Goal: Task Accomplishment & Management: Complete application form

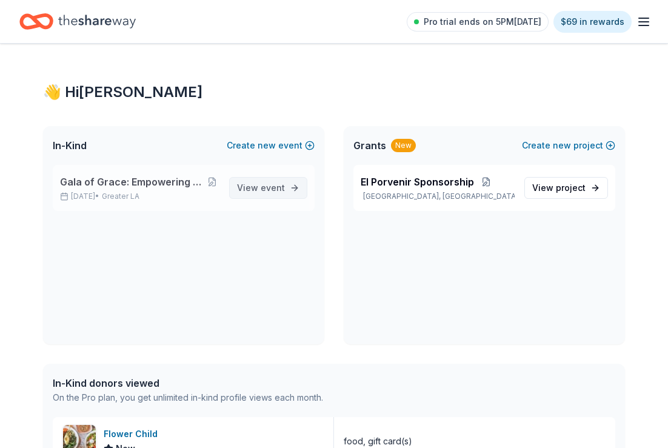
click at [237, 189] on link "View event" at bounding box center [268, 188] width 78 height 22
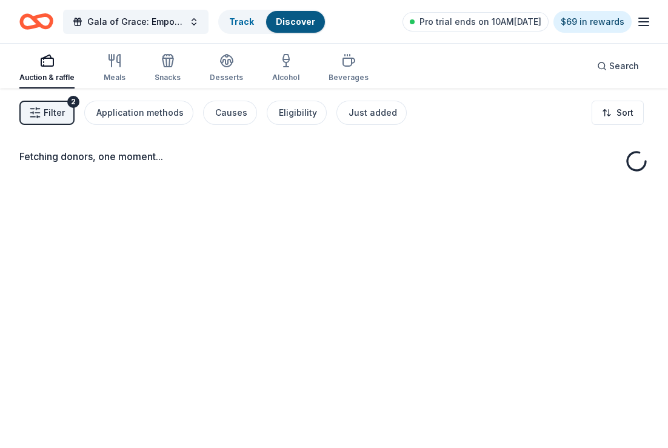
scroll to position [61, 0]
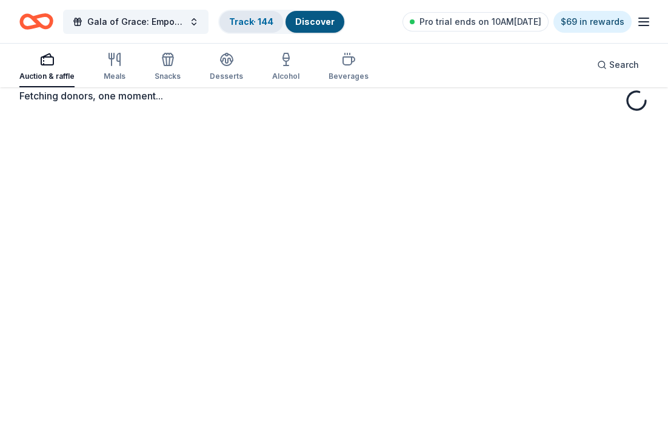
click at [275, 19] on div "Track · 144" at bounding box center [251, 22] width 64 height 22
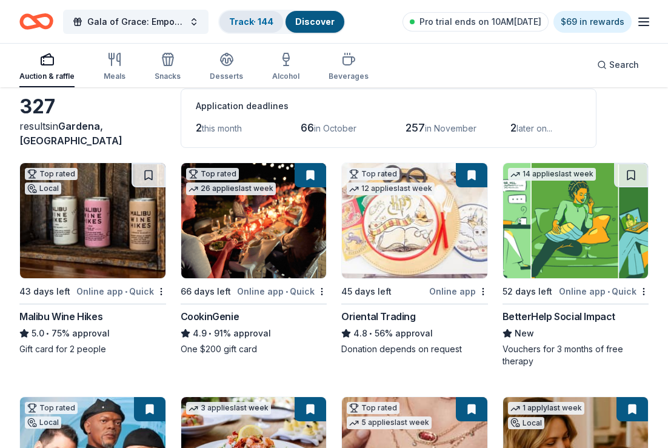
click at [244, 21] on link "Track · 144" at bounding box center [251, 21] width 44 height 10
click at [249, 26] on link "Track · 144" at bounding box center [251, 21] width 44 height 10
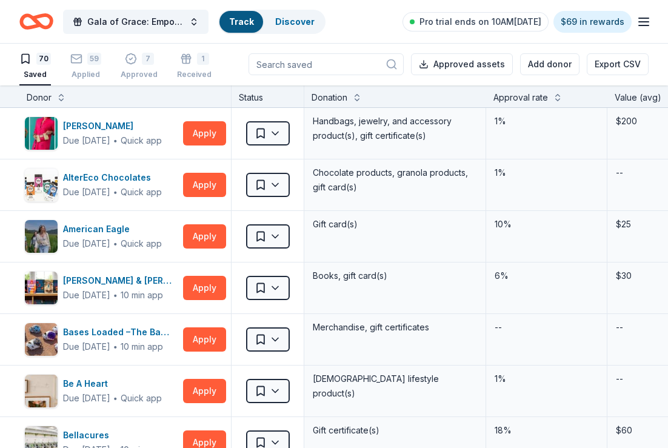
scroll to position [1, 0]
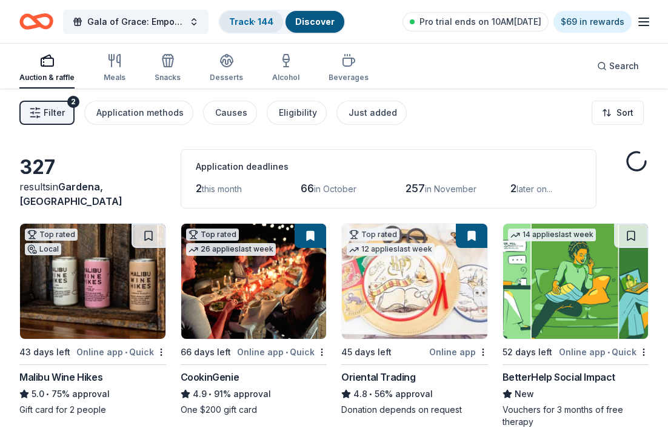
click at [264, 12] on div "Track · 144" at bounding box center [251, 22] width 64 height 22
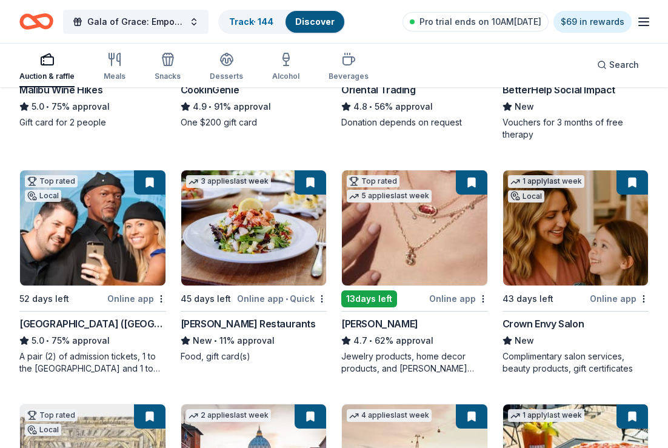
scroll to position [303, 0]
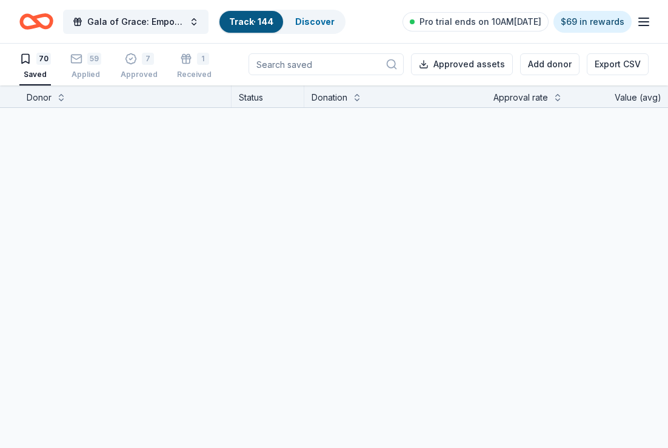
scroll to position [1, 0]
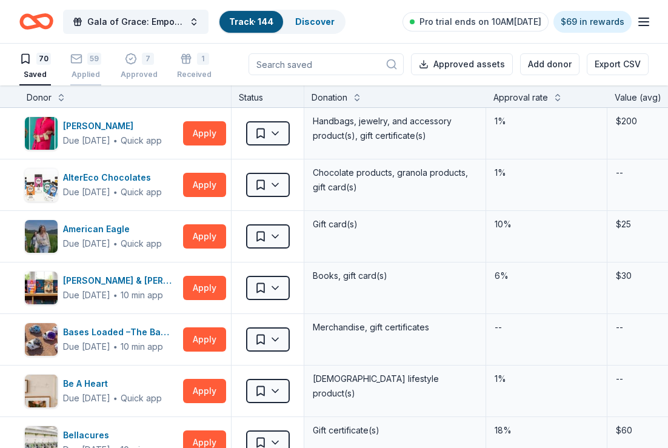
click at [86, 54] on div "59" at bounding box center [85, 59] width 31 height 12
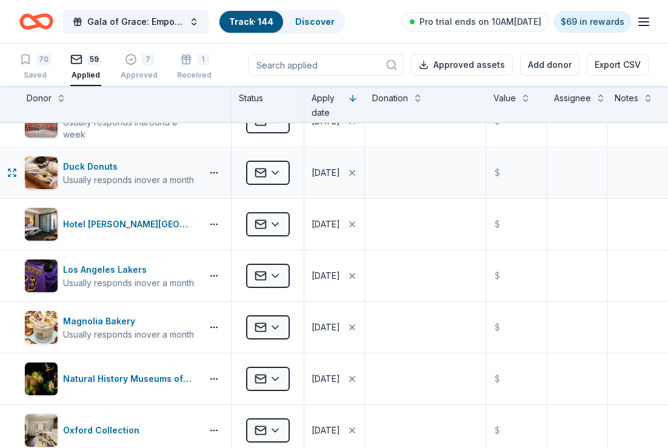
scroll to position [121, 0]
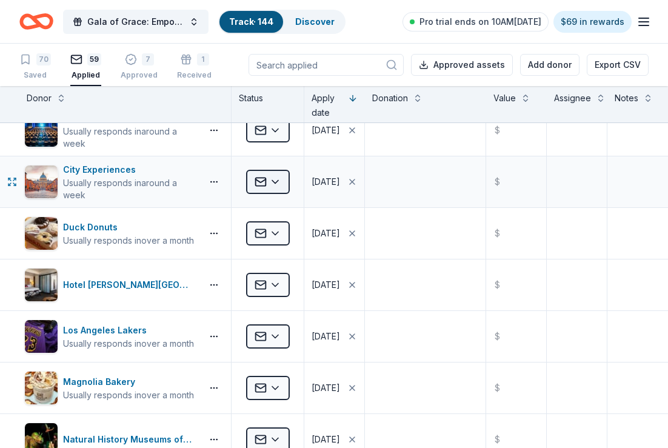
click at [272, 178] on html "Gala of Grace: Empowering Futures for El Porvenir Track · 144 Discover Pro tria…" at bounding box center [334, 224] width 668 height 448
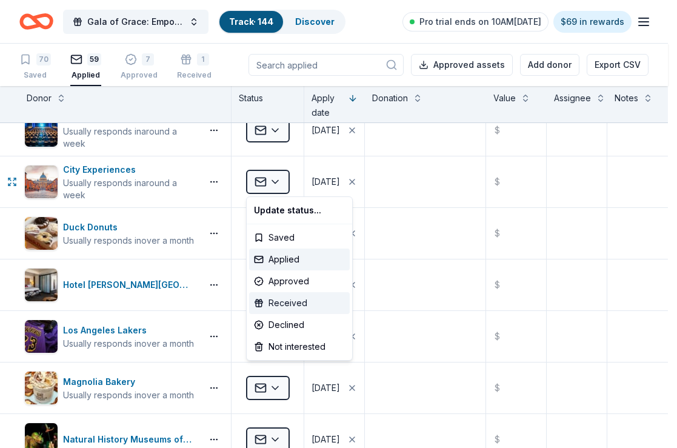
click at [287, 302] on div "Received" at bounding box center [299, 303] width 101 height 22
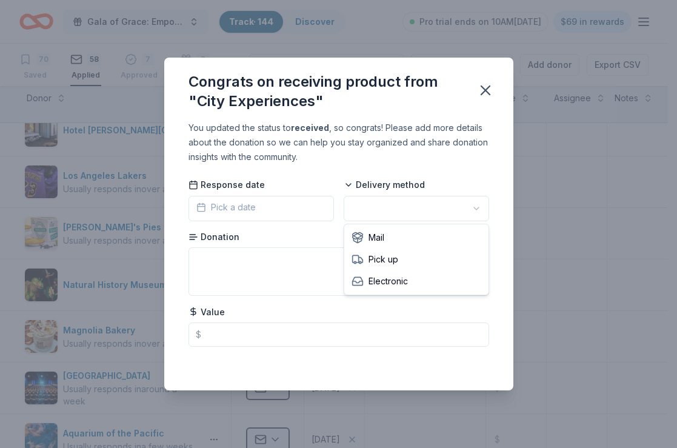
click at [402, 209] on html "Gala of Grace: Empowering Futures for El Porvenir Track · 144 Discover Pro tria…" at bounding box center [338, 224] width 677 height 448
click at [491, 92] on icon "button" at bounding box center [485, 90] width 17 height 17
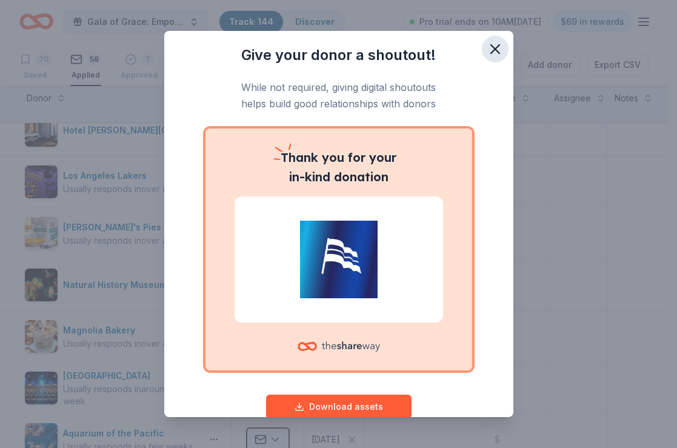
click at [491, 50] on icon "button" at bounding box center [495, 49] width 8 height 8
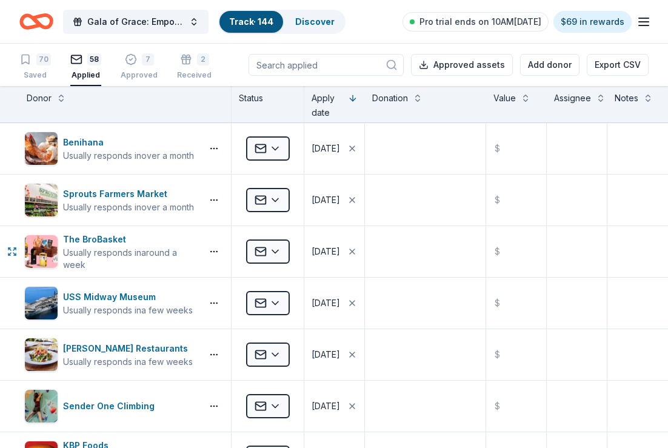
scroll to position [485, 0]
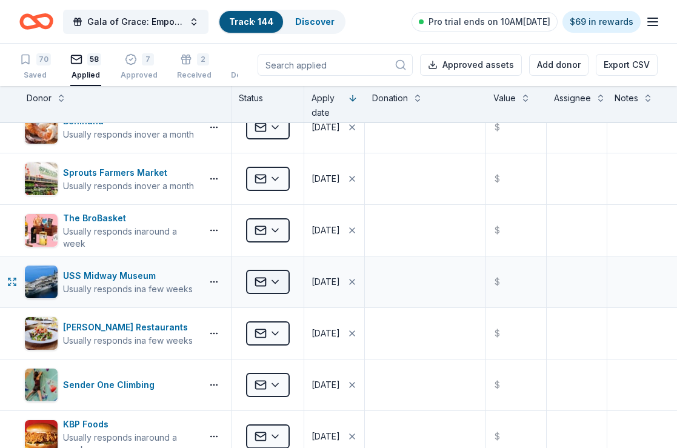
click at [261, 273] on html "Gala of Grace: Empowering Futures for El Porvenir Track · 144 Discover Pro tria…" at bounding box center [338, 224] width 677 height 448
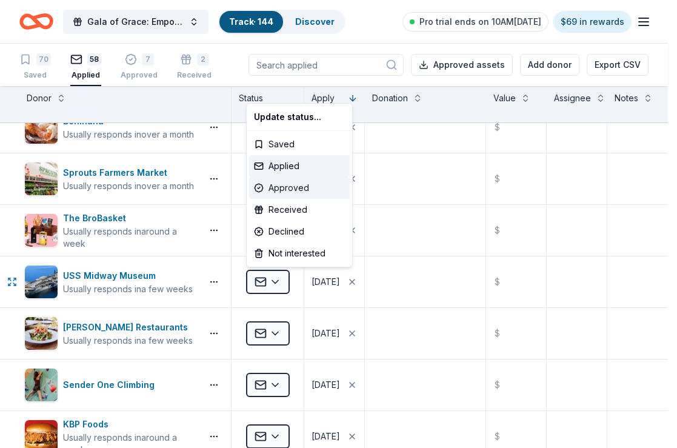
click at [280, 190] on div "Approved" at bounding box center [299, 188] width 101 height 22
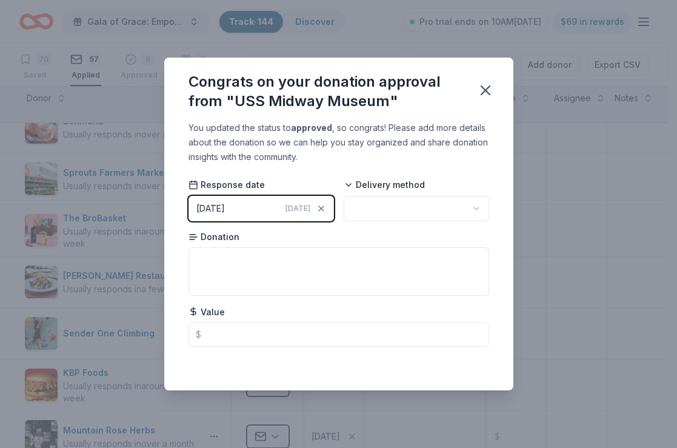
drag, startPoint x: 487, startPoint y: 91, endPoint x: 470, endPoint y: 151, distance: 62.4
click at [470, 151] on div "Congrats on your donation approval from "USS Midway Museum" You updated the sta…" at bounding box center [338, 224] width 349 height 333
click at [448, 202] on html "Gala of Grace: Empowering Futures for El Porvenir Track · 144 Discover Pro tria…" at bounding box center [338, 224] width 677 height 448
click at [489, 96] on icon "button" at bounding box center [485, 90] width 17 height 17
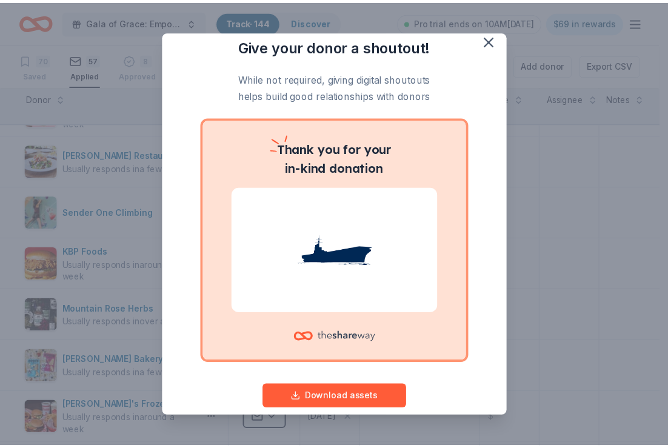
scroll to position [0, 0]
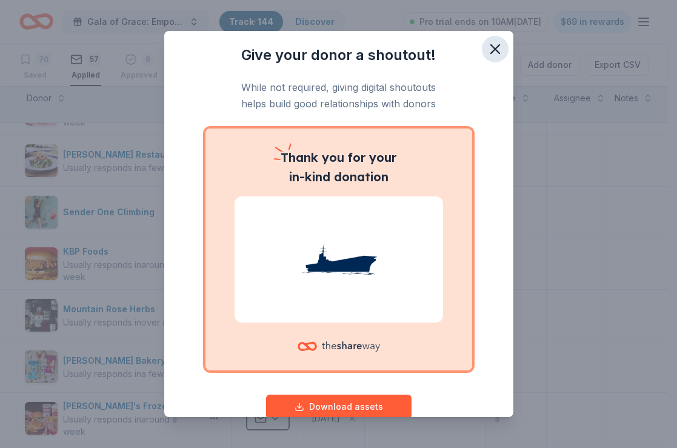
click at [491, 52] on icon "button" at bounding box center [495, 49] width 8 height 8
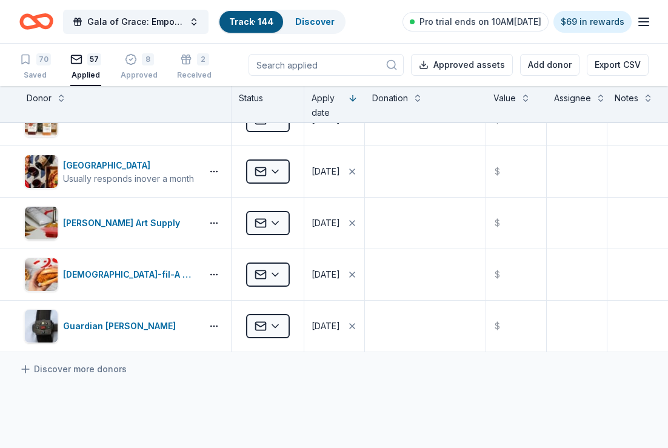
scroll to position [2727, 0]
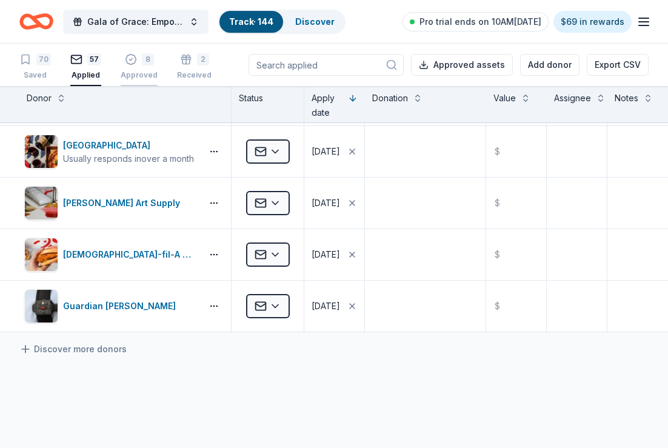
click at [133, 65] on div "8 Approved" at bounding box center [139, 63] width 37 height 27
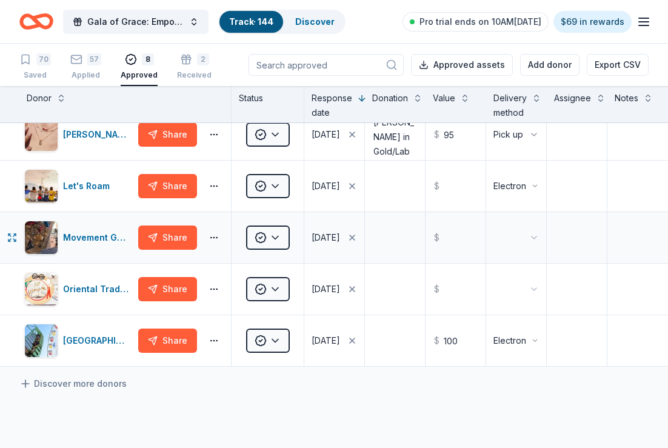
scroll to position [203, 0]
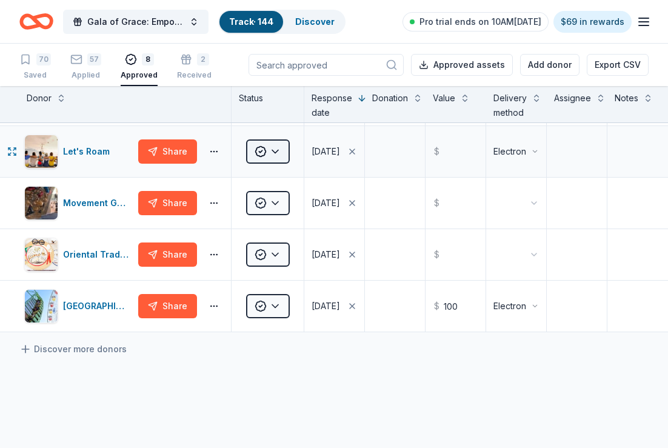
click at [262, 150] on html "Gala of Grace: Empowering Futures for El Porvenir Track · 144 Discover Pro tria…" at bounding box center [334, 224] width 668 height 448
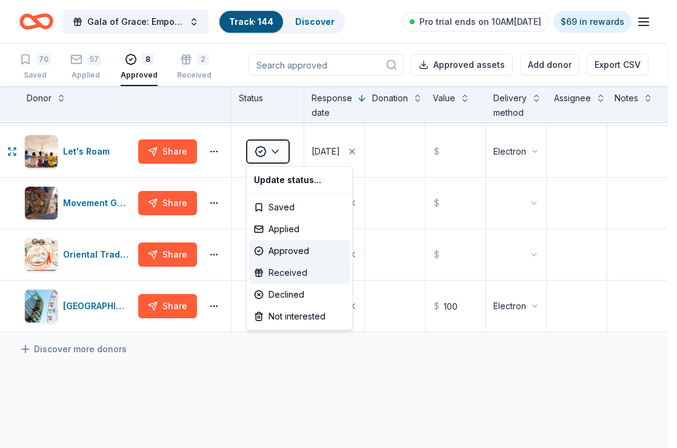
click at [280, 268] on div "Received" at bounding box center [299, 273] width 101 height 22
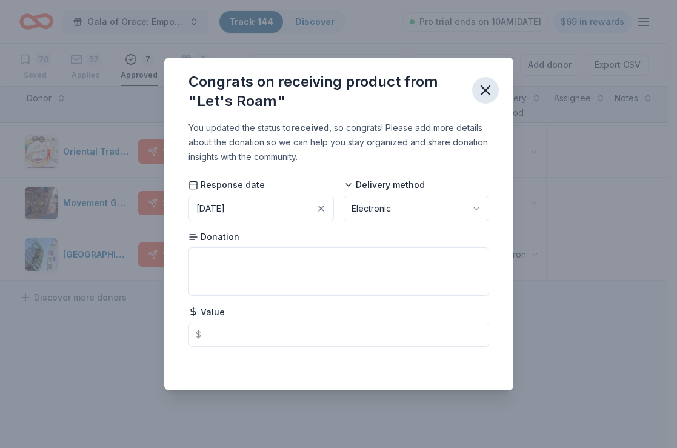
click at [492, 85] on icon "button" at bounding box center [485, 90] width 17 height 17
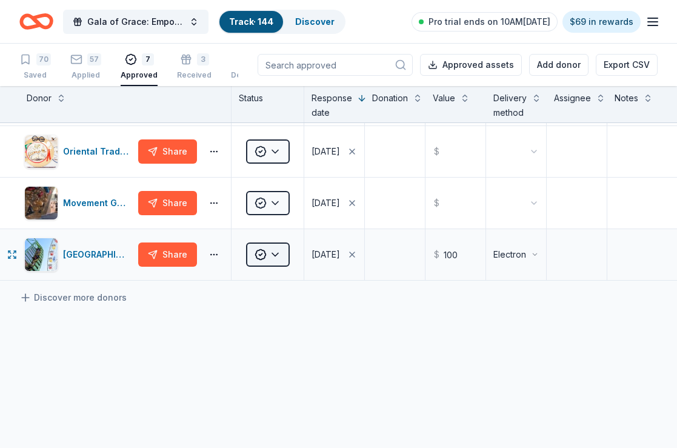
click at [274, 254] on html "Gala of Grace: Empowering Futures for El Porvenir Track · 144 Discover Pro tria…" at bounding box center [338, 224] width 677 height 448
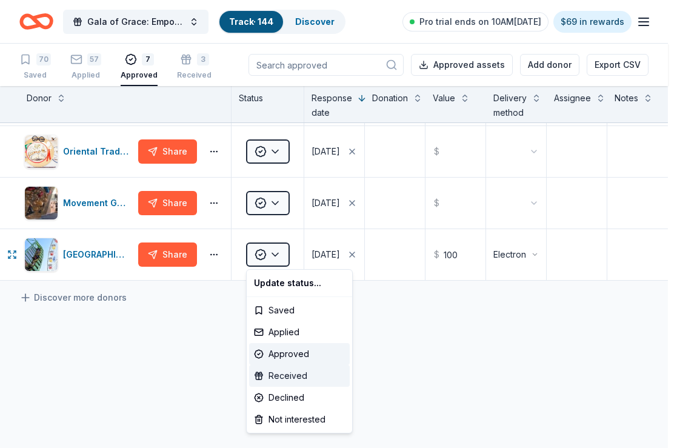
click at [281, 379] on div "Received" at bounding box center [299, 376] width 101 height 22
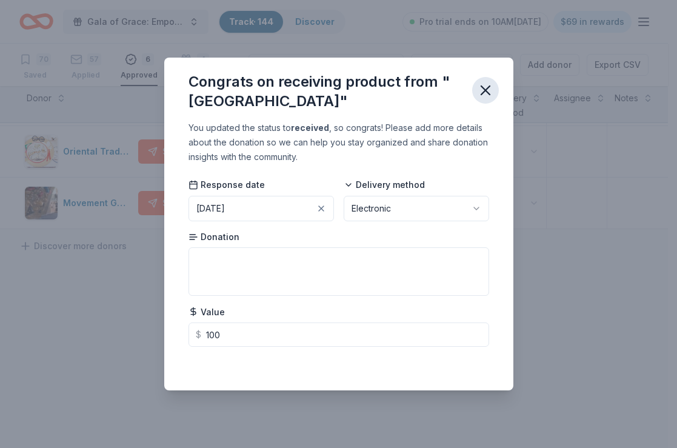
click at [488, 90] on icon "button" at bounding box center [485, 90] width 17 height 17
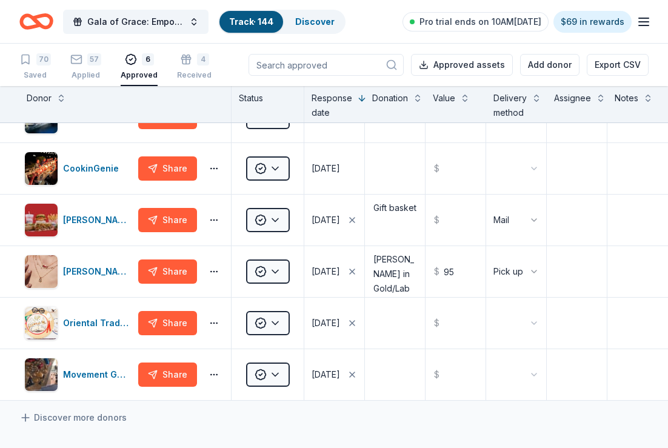
scroll to position [21, 0]
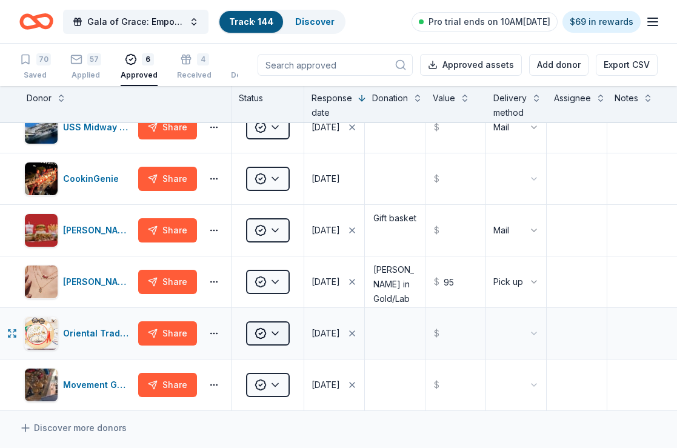
click at [271, 341] on html "Gala of Grace: Empowering Futures for El Porvenir Track · 144 Discover Pro tria…" at bounding box center [338, 224] width 677 height 448
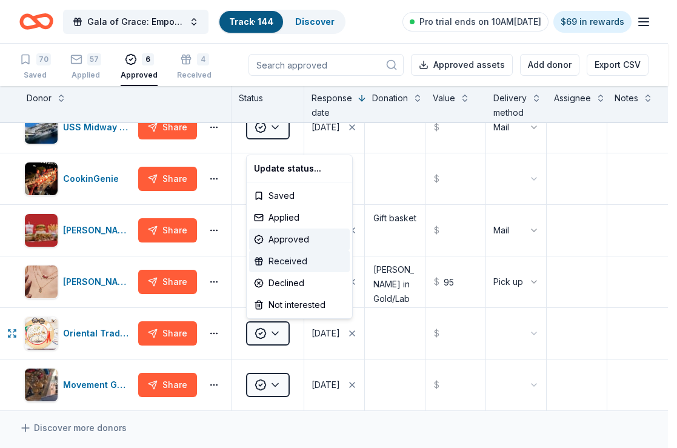
click at [308, 263] on div "Received" at bounding box center [299, 261] width 101 height 22
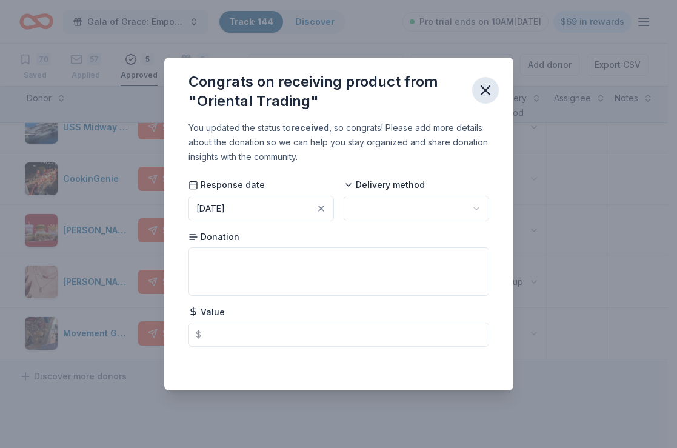
click at [484, 86] on icon "button" at bounding box center [485, 90] width 17 height 17
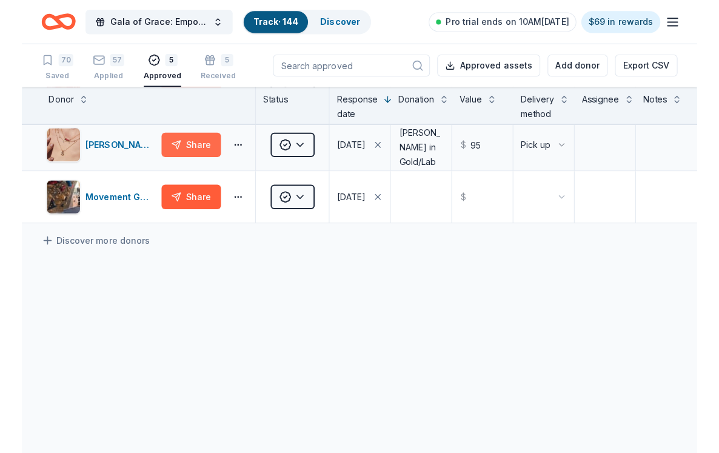
scroll to position [0, 0]
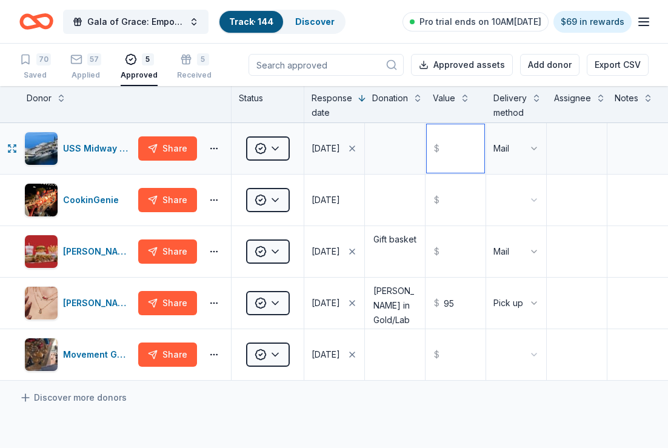
click at [458, 153] on input "text" at bounding box center [456, 148] width 58 height 48
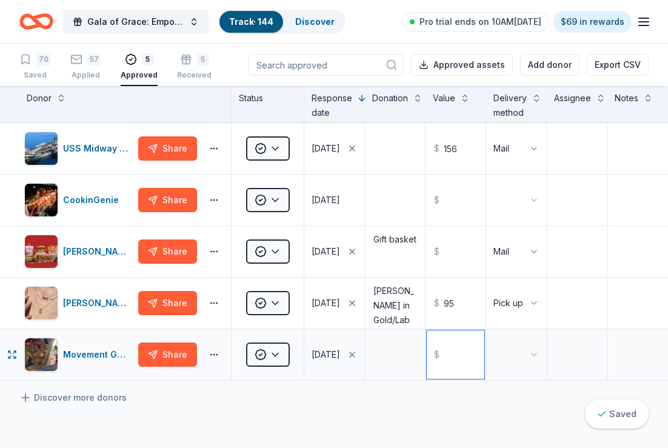
type input "156.00"
click at [446, 365] on input "text" at bounding box center [456, 354] width 58 height 48
click at [202, 65] on div "5 Received" at bounding box center [194, 61] width 35 height 27
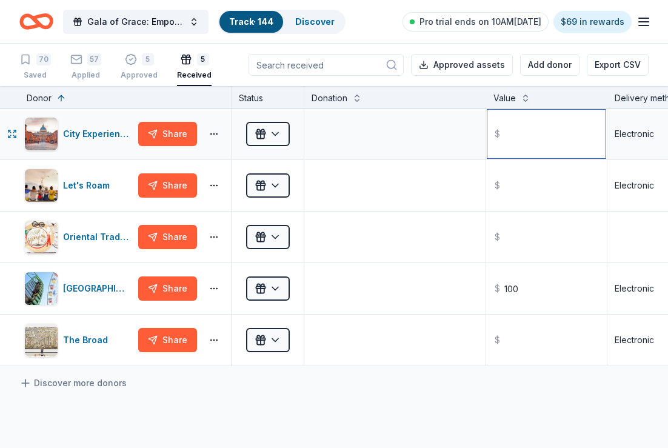
click at [524, 135] on input "text" at bounding box center [546, 134] width 118 height 48
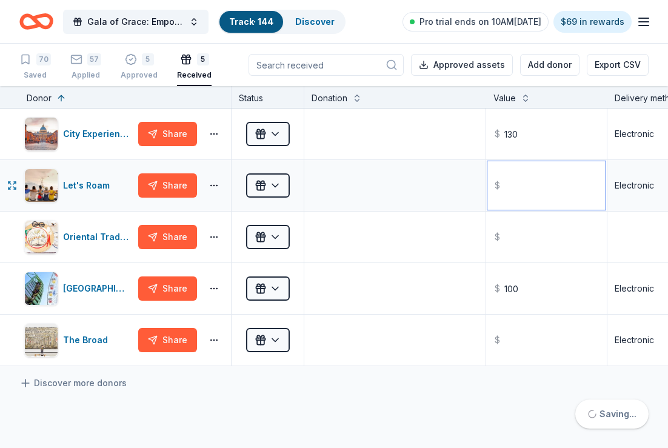
type input "130.00"
click at [549, 193] on input "text" at bounding box center [546, 185] width 118 height 48
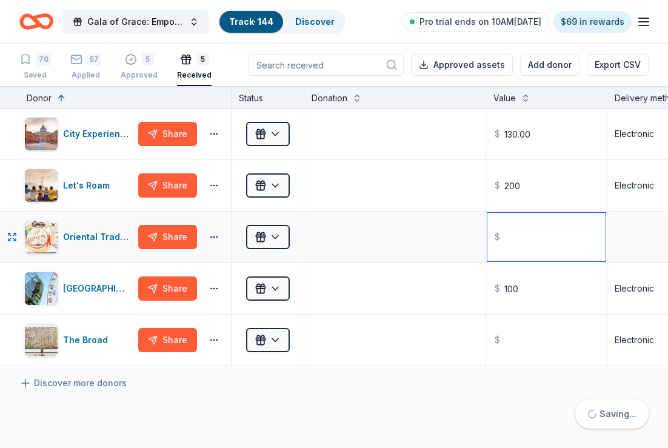
type input "200.00"
click at [533, 236] on input "text" at bounding box center [546, 237] width 118 height 48
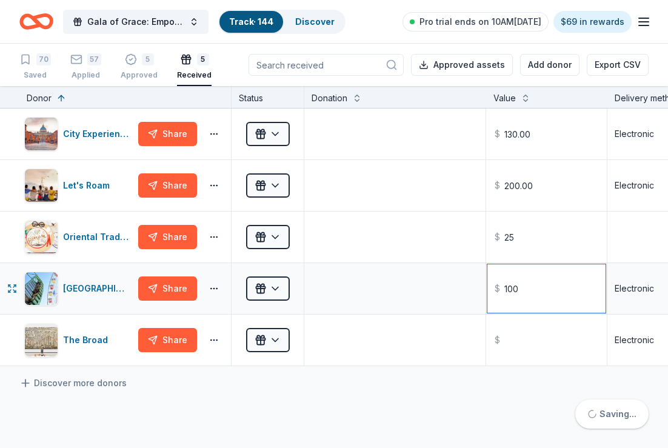
type input "25.00"
click at [547, 292] on input "100" at bounding box center [546, 288] width 118 height 48
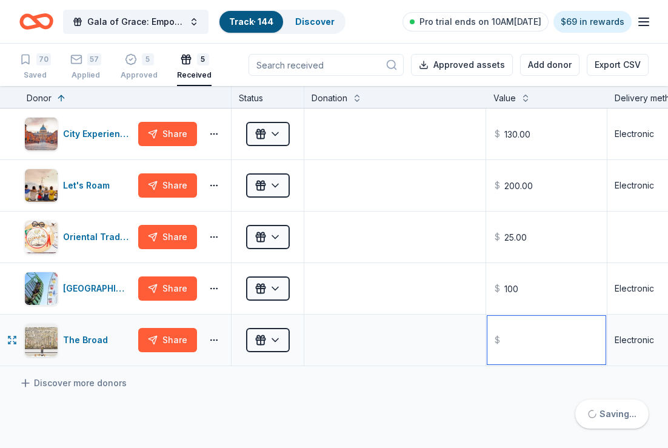
type input "100.00"
click at [539, 336] on input "text" at bounding box center [546, 340] width 118 height 48
click at [456, 401] on div "City Experiences Share Received $ 130.00 Electronic Let's Roam Share Received $…" at bounding box center [525, 350] width 1051 height 485
click at [123, 74] on div "Approved" at bounding box center [139, 69] width 37 height 10
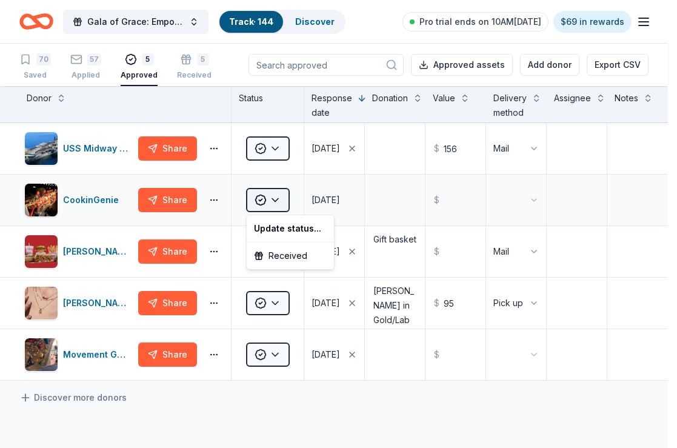
click at [280, 206] on html "Gala of Grace: Empowering Futures for El Porvenir Track · 144 Discover Pro tria…" at bounding box center [338, 224] width 677 height 448
click at [80, 62] on html "Gala of Grace: Empowering Futures for El Porvenir Track · 144 Discover Pro tria…" at bounding box center [338, 224] width 677 height 448
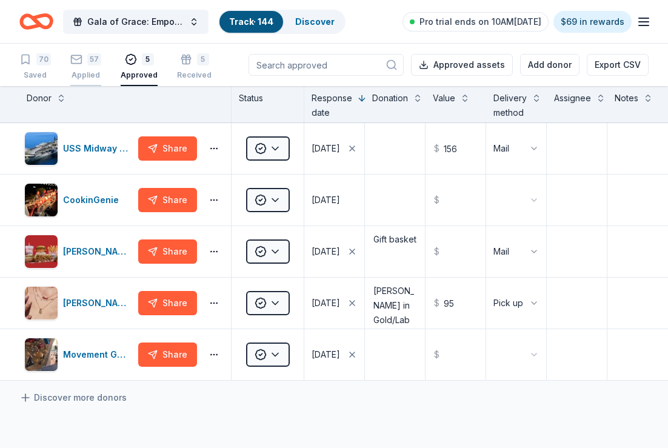
click at [80, 62] on icon "button" at bounding box center [76, 59] width 12 height 12
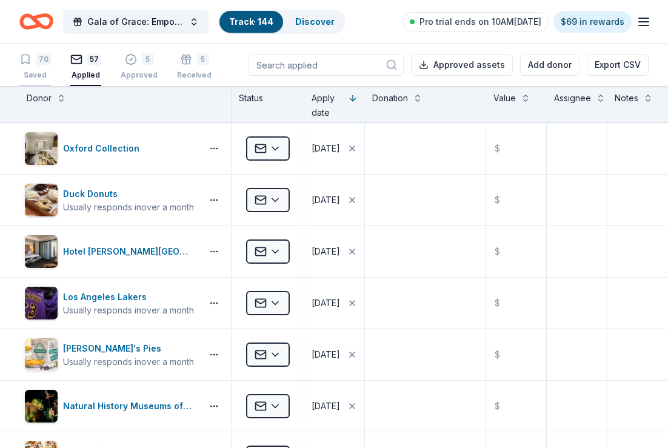
click at [38, 66] on div "70 Saved" at bounding box center [35, 66] width 32 height 27
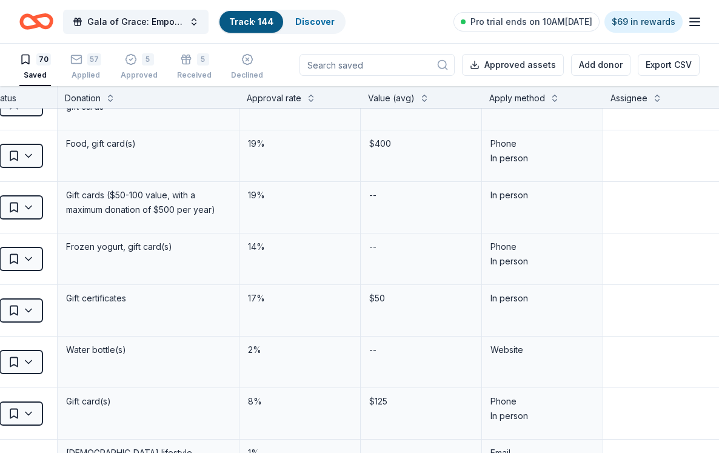
scroll to position [606, 50]
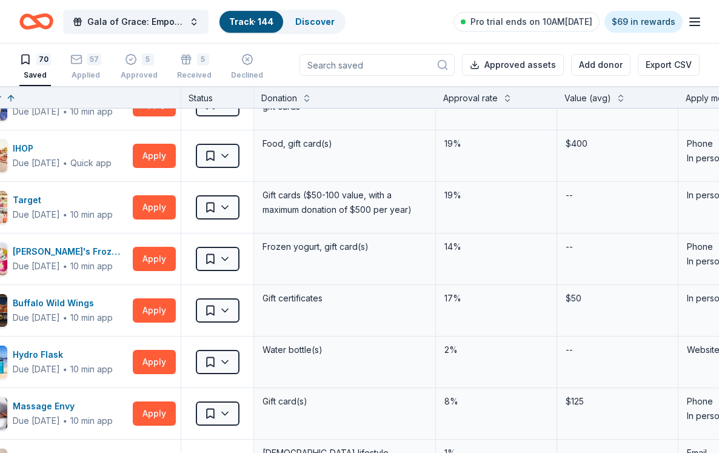
click at [667, 96] on div "Apply method" at bounding box center [713, 98] width 56 height 15
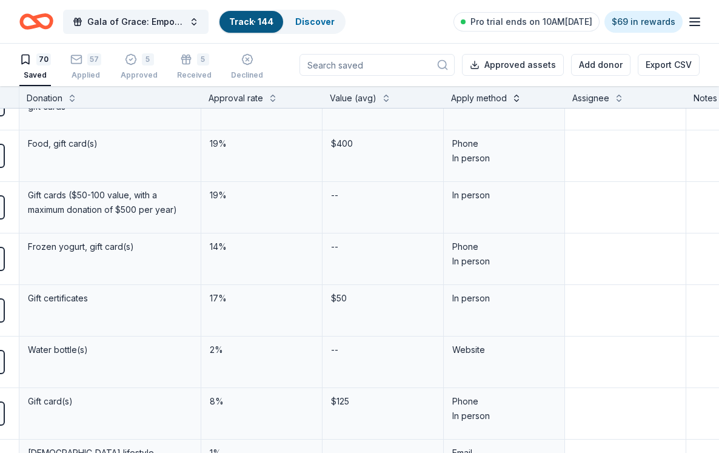
click at [516, 96] on button at bounding box center [517, 97] width 10 height 12
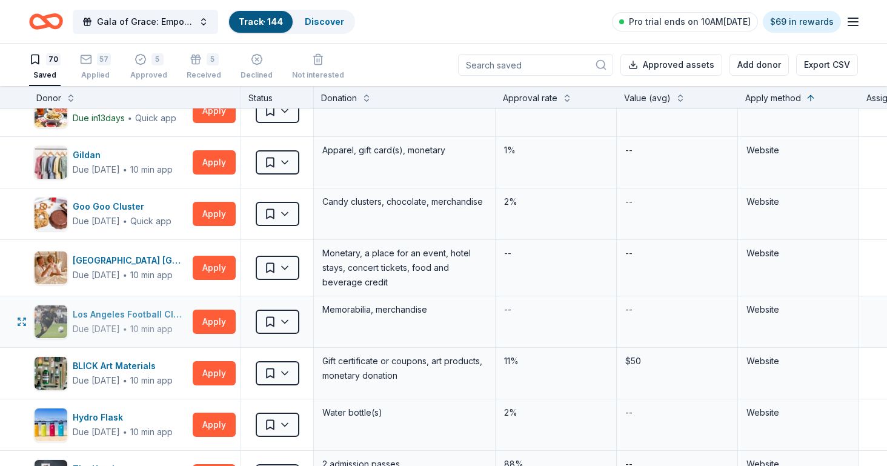
scroll to position [1939, 0]
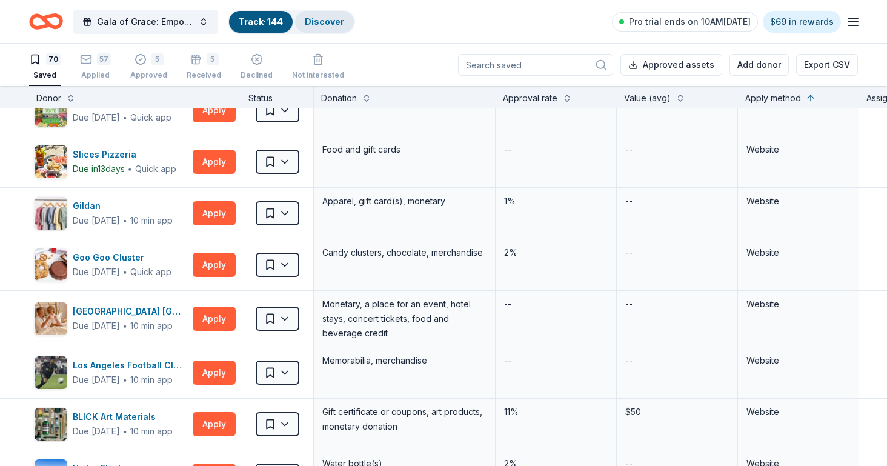
click at [328, 12] on div "Discover" at bounding box center [324, 22] width 59 height 22
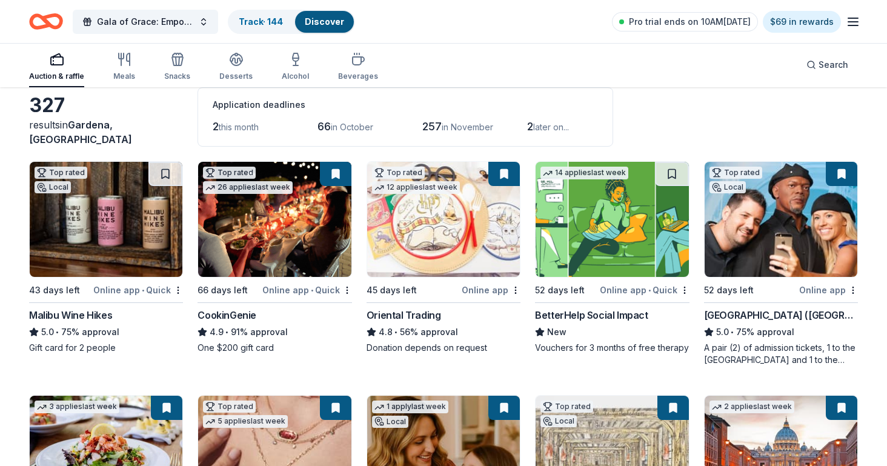
scroll to position [61, 0]
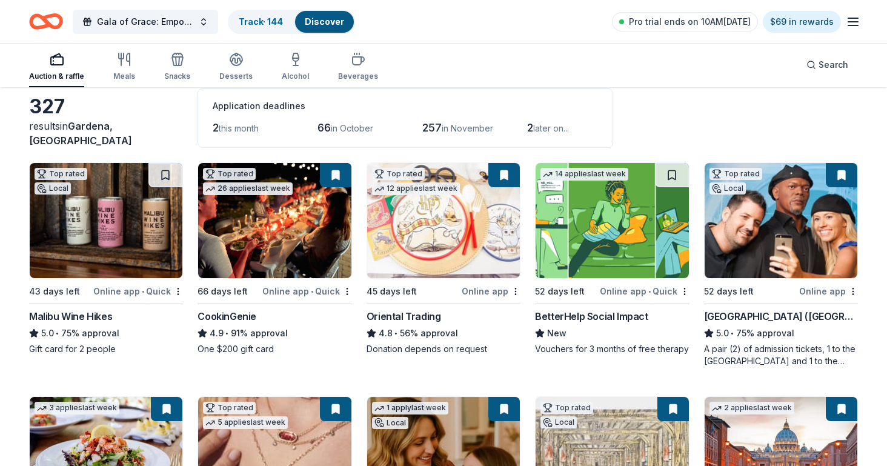
click at [667, 178] on button at bounding box center [842, 175] width 32 height 24
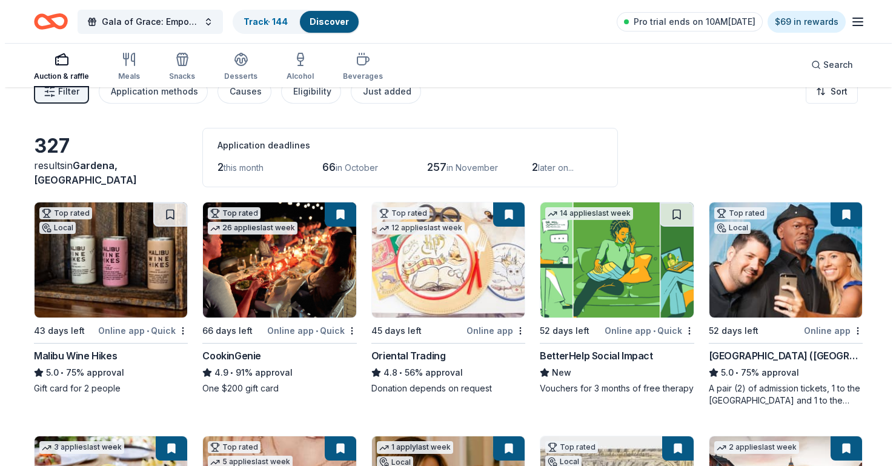
scroll to position [0, 0]
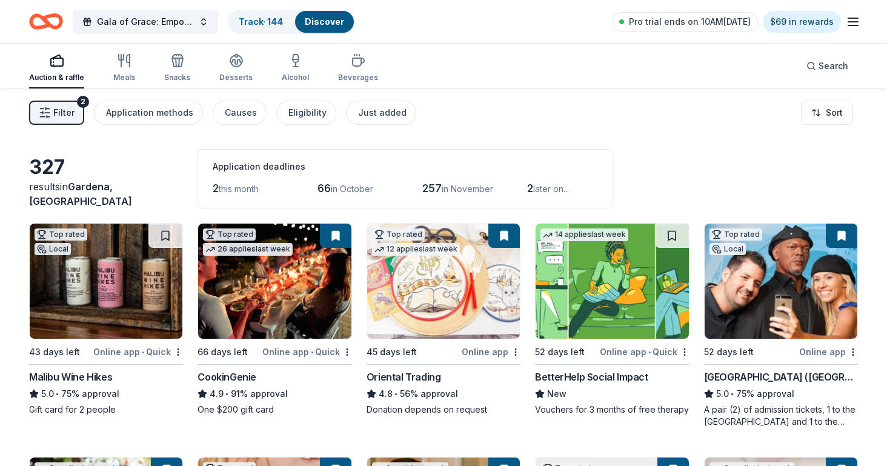
click at [68, 113] on span "Filter" at bounding box center [63, 112] width 21 height 15
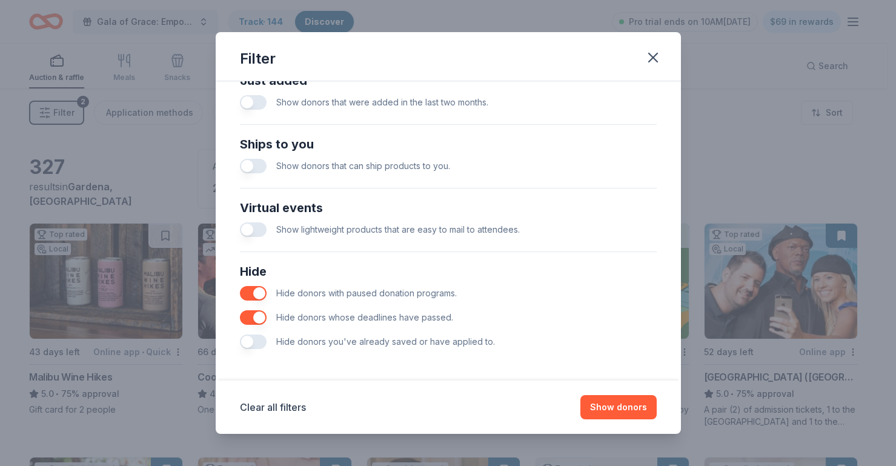
scroll to position [499, 0]
click at [259, 338] on button "button" at bounding box center [253, 339] width 27 height 15
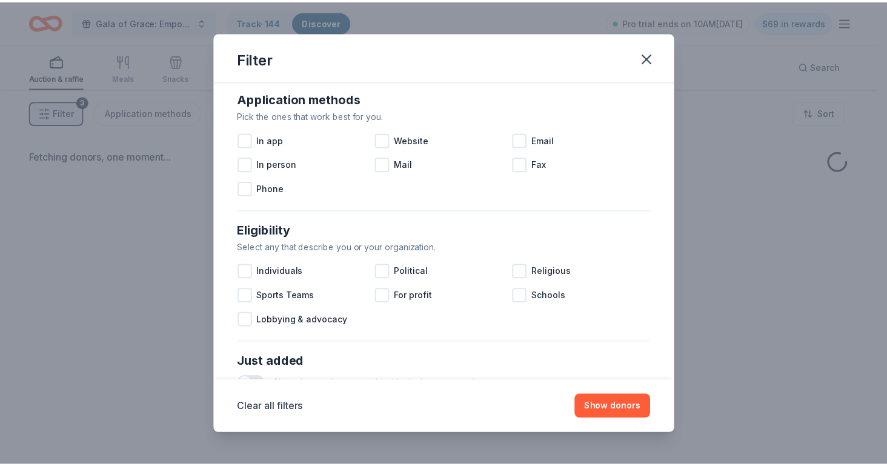
scroll to position [196, 0]
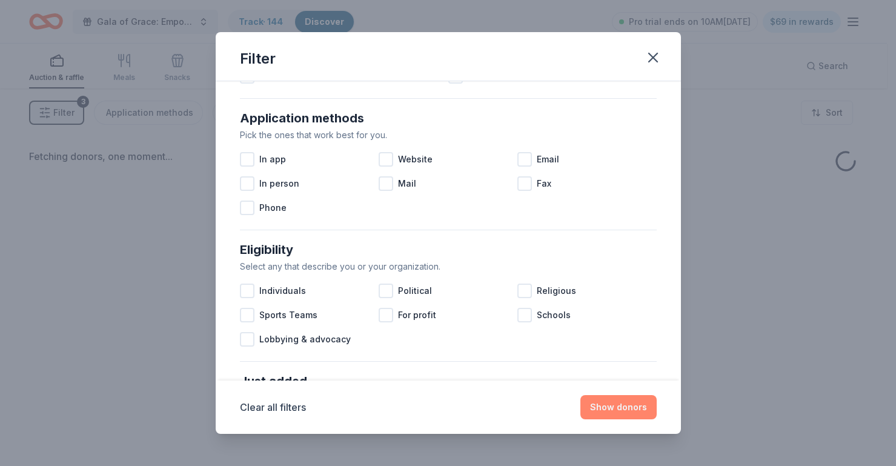
click at [621, 406] on button "Show donors" at bounding box center [619, 407] width 76 height 24
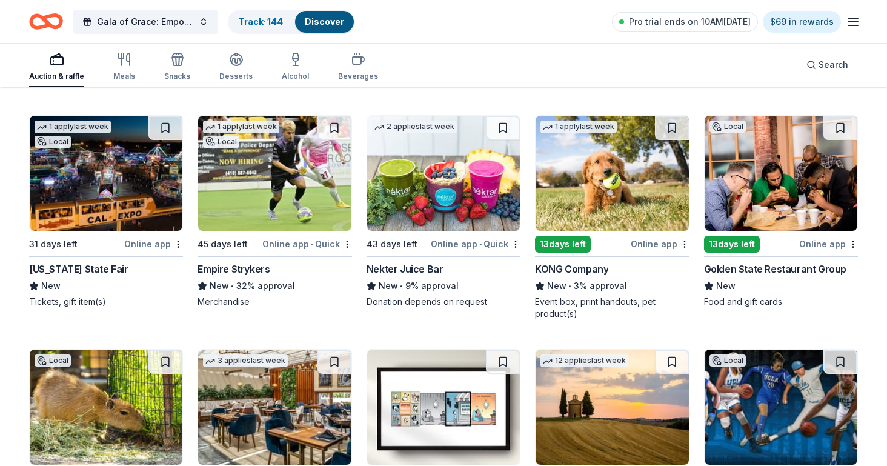
scroll to position [788, 0]
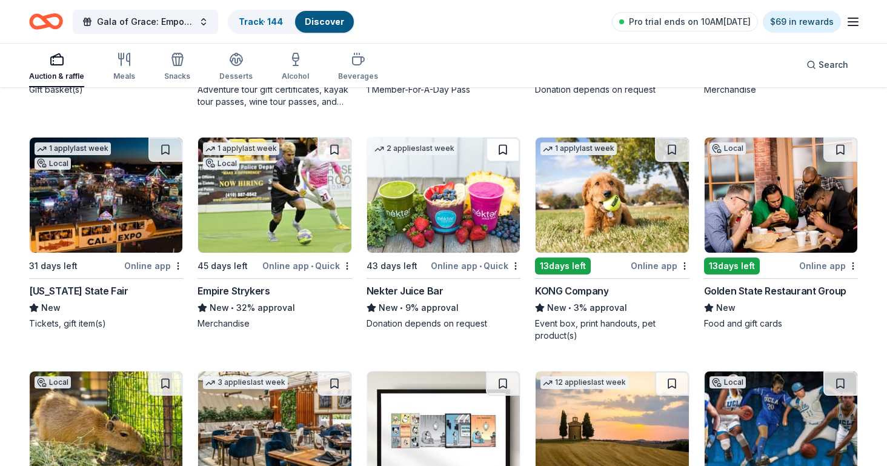
click at [506, 147] on button at bounding box center [503, 150] width 34 height 24
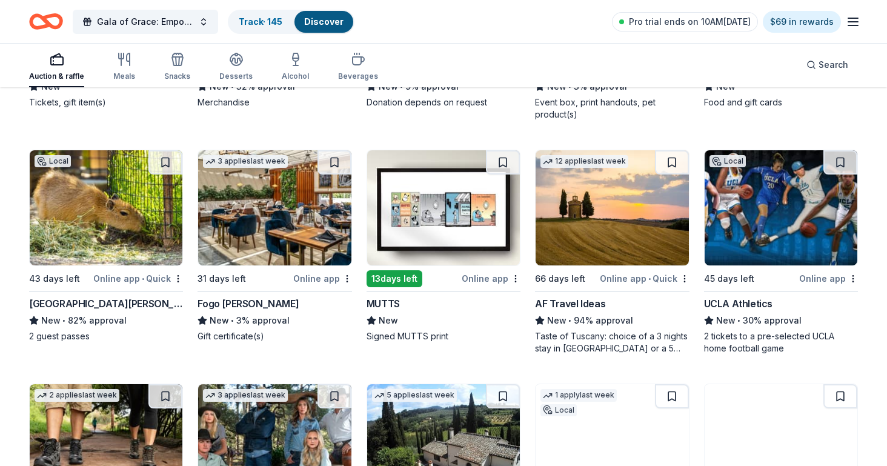
scroll to position [1030, 0]
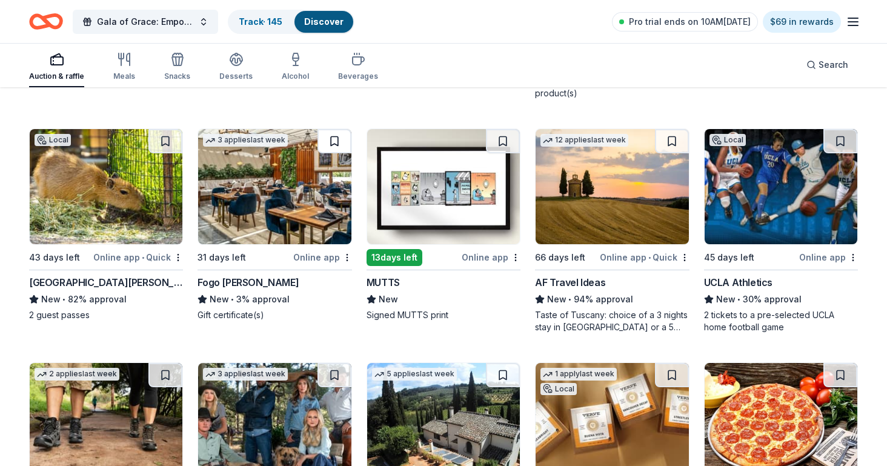
click at [334, 143] on button at bounding box center [335, 141] width 34 height 24
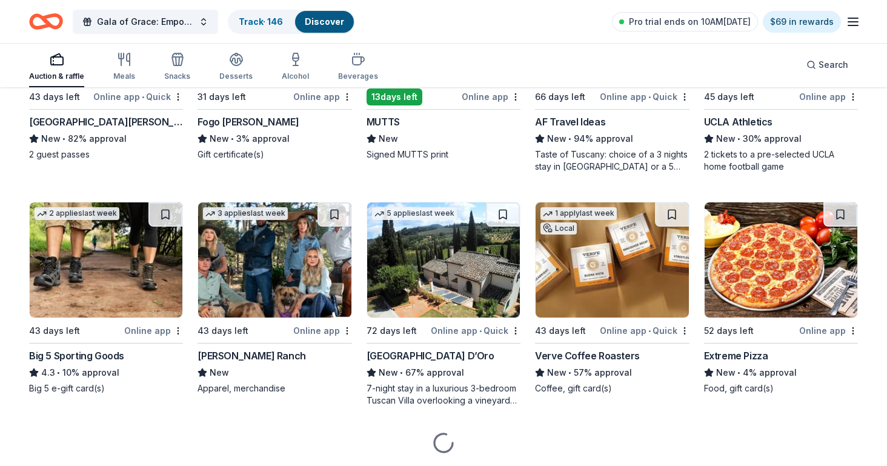
scroll to position [1212, 0]
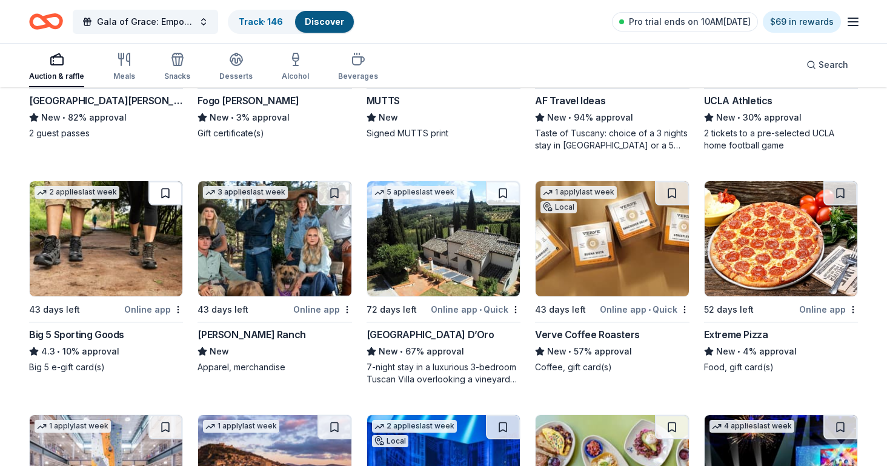
click at [161, 195] on button at bounding box center [165, 193] width 34 height 24
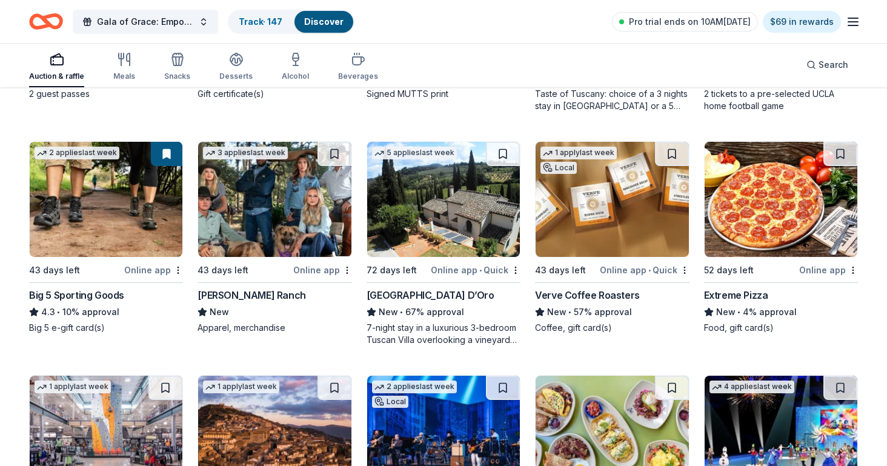
scroll to position [1273, 0]
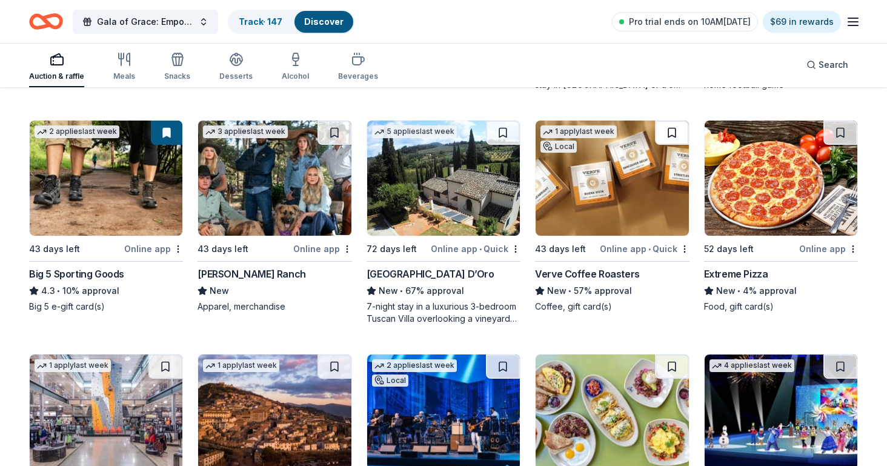
click at [667, 132] on button at bounding box center [672, 133] width 34 height 24
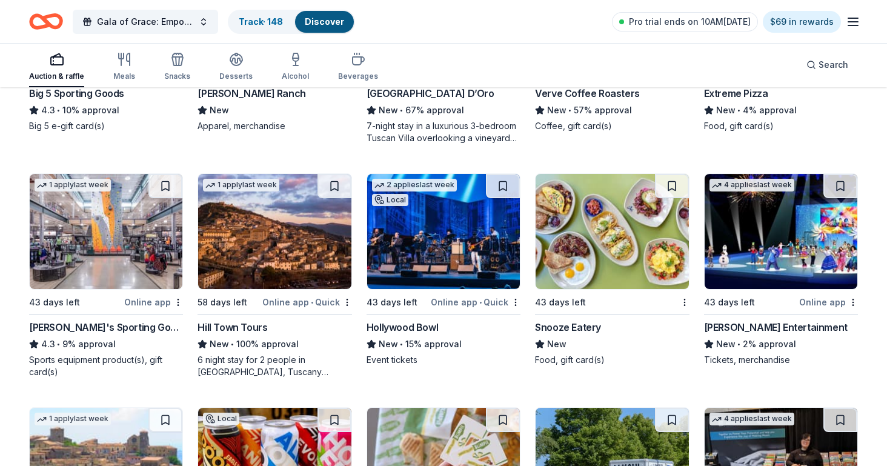
scroll to position [1455, 0]
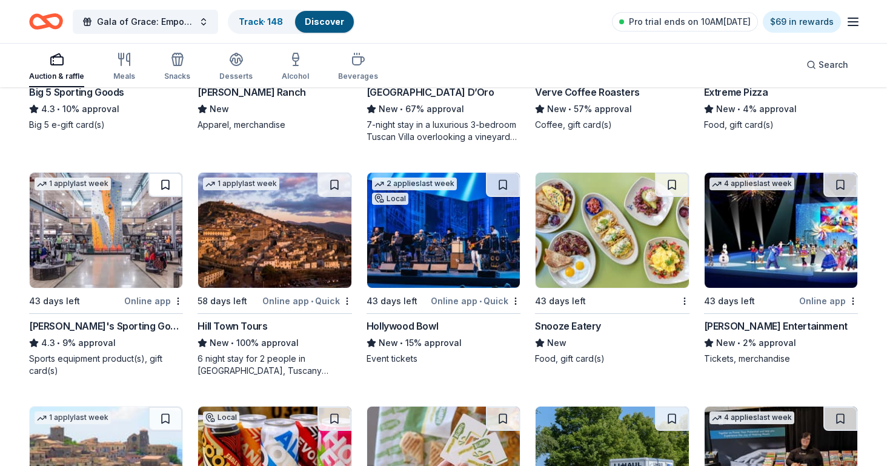
click at [166, 188] on button at bounding box center [165, 185] width 34 height 24
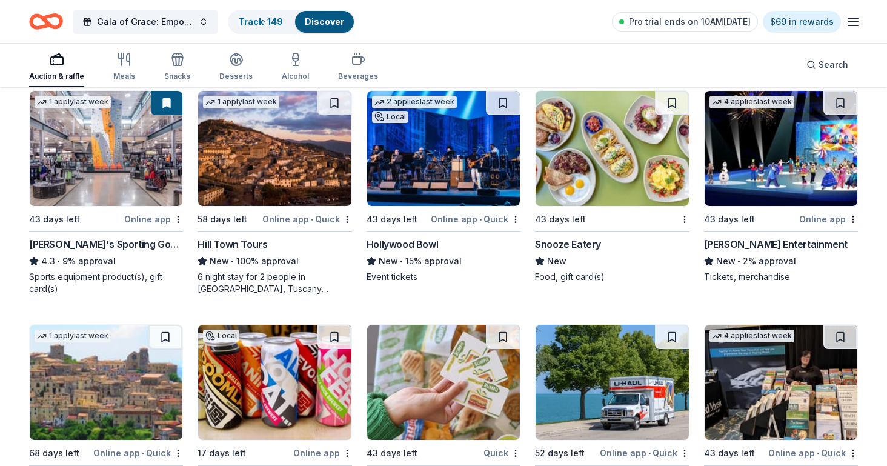
scroll to position [1515, 0]
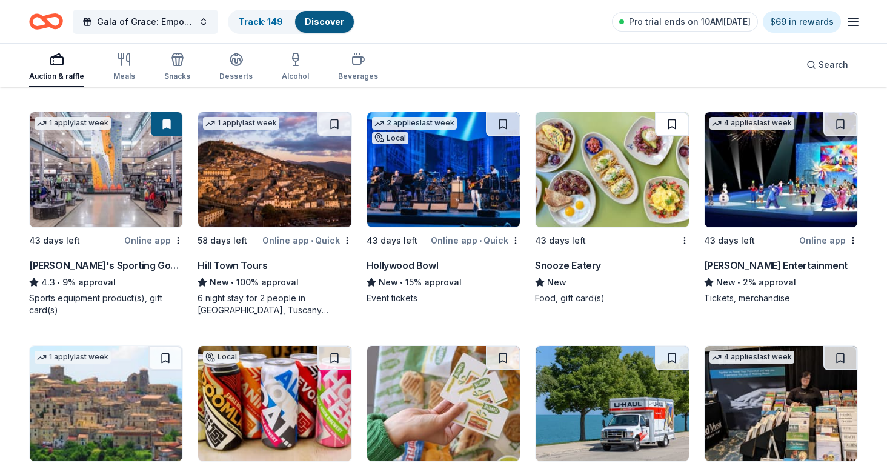
click at [667, 118] on button at bounding box center [672, 124] width 34 height 24
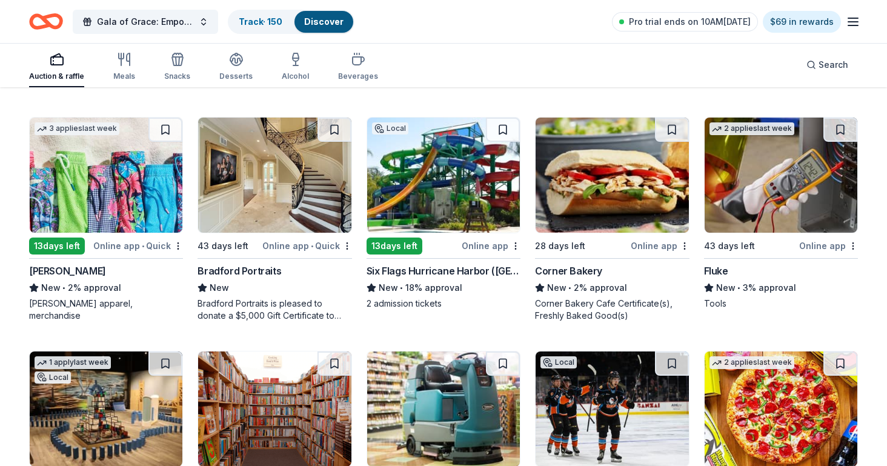
scroll to position [2455, 0]
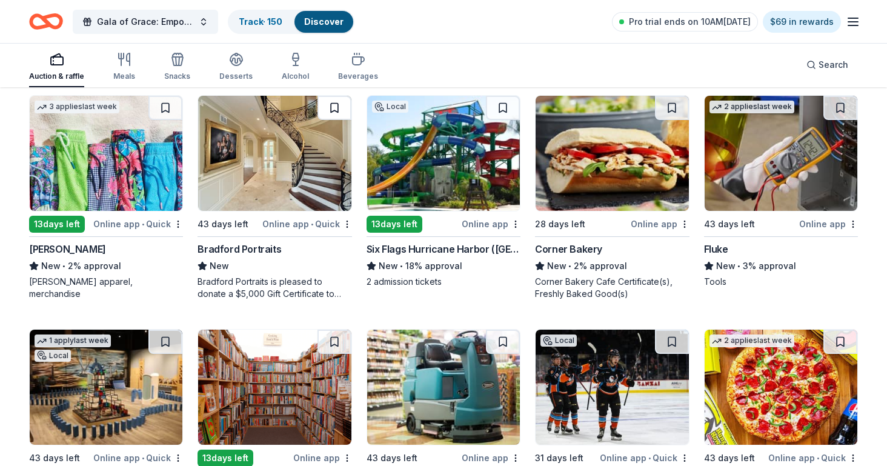
click at [333, 102] on button at bounding box center [335, 108] width 34 height 24
click at [510, 107] on button at bounding box center [503, 108] width 34 height 24
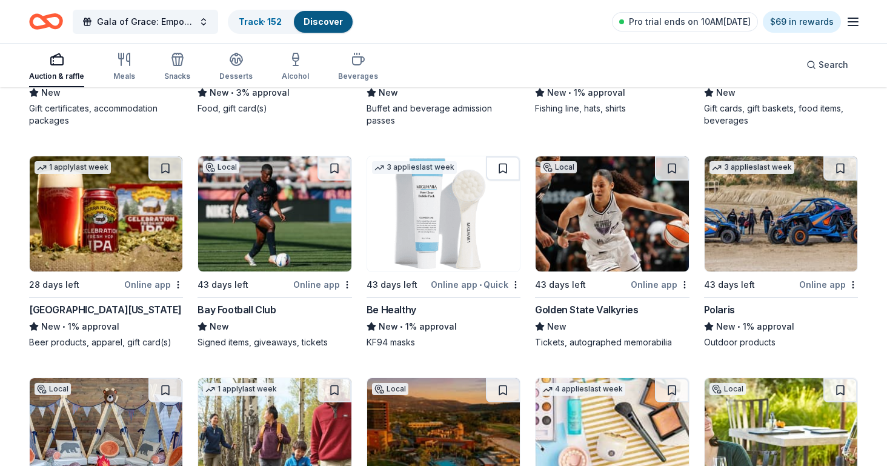
scroll to position [4412, 0]
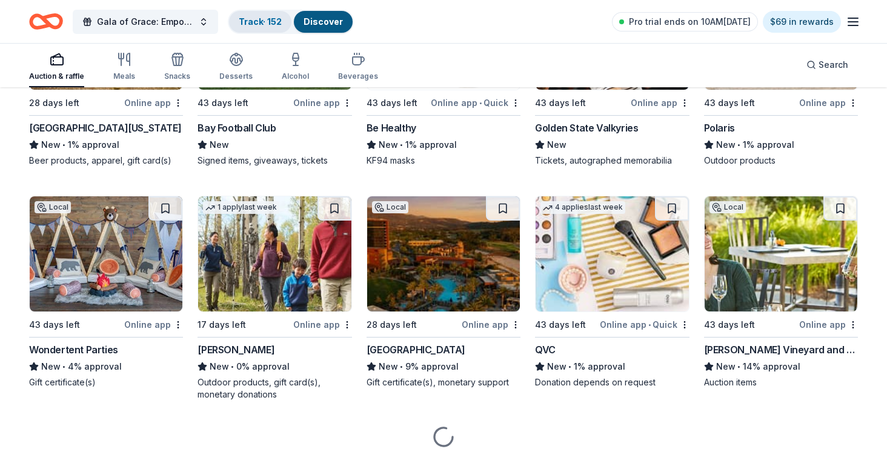
click at [233, 22] on div "Track · 152" at bounding box center [260, 22] width 62 height 22
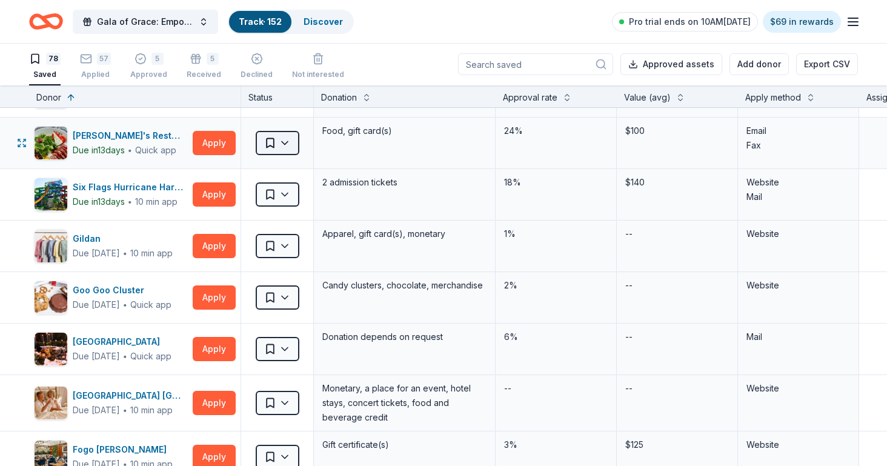
scroll to position [61, 0]
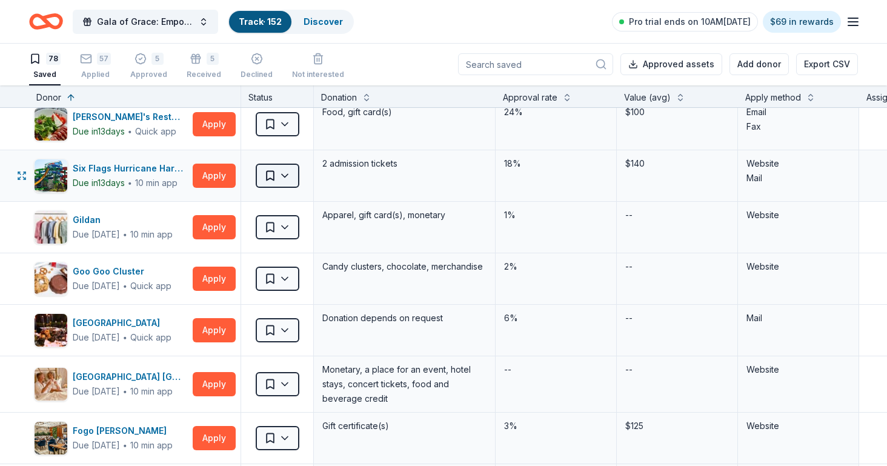
click at [268, 182] on html "Gala of Grace: Empowering Futures for El Porvenir Track · 152 Discover Pro tria…" at bounding box center [443, 232] width 887 height 466
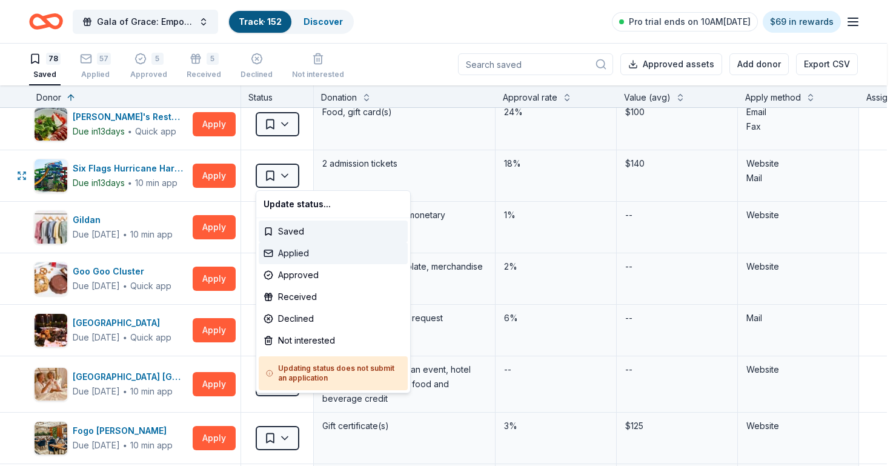
click at [295, 258] on div "Applied" at bounding box center [333, 253] width 149 height 22
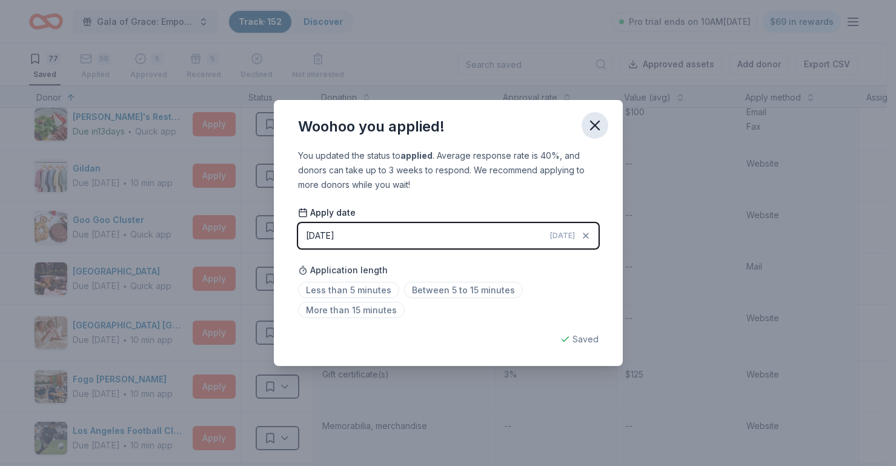
click at [595, 126] on icon "button" at bounding box center [595, 125] width 8 height 8
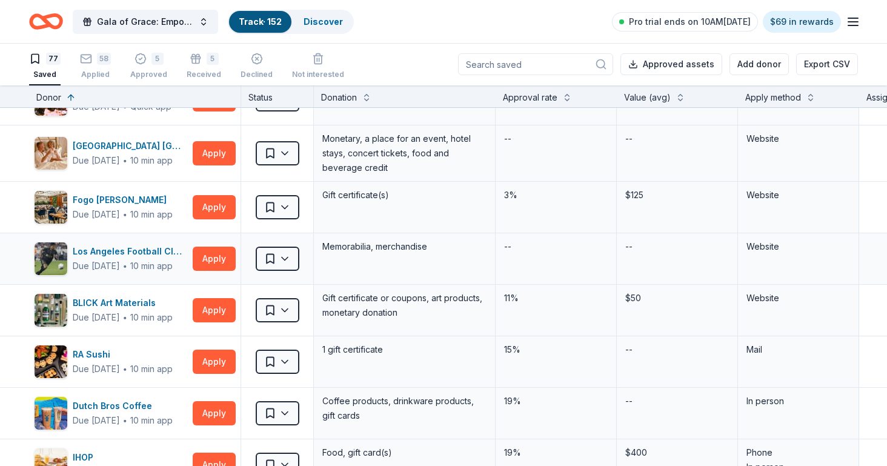
scroll to position [242, 0]
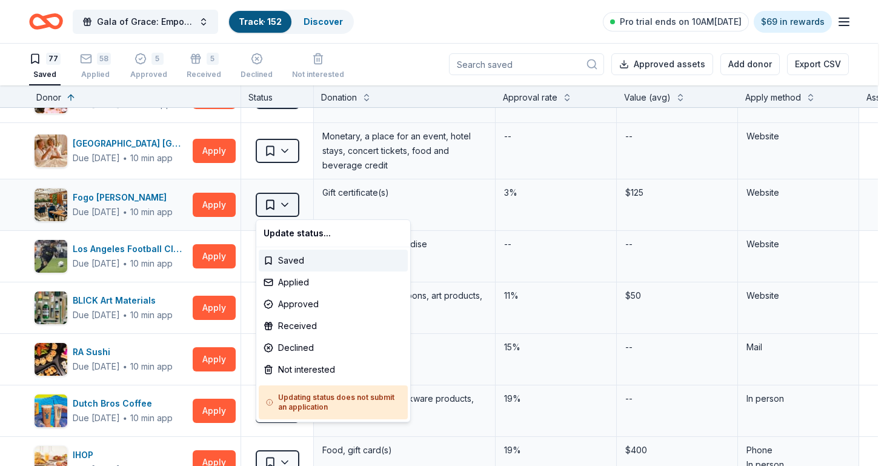
click at [283, 208] on html "Gala of Grace: Empowering Futures for El Porvenir Track · 152 Discover Pro tria…" at bounding box center [443, 232] width 887 height 466
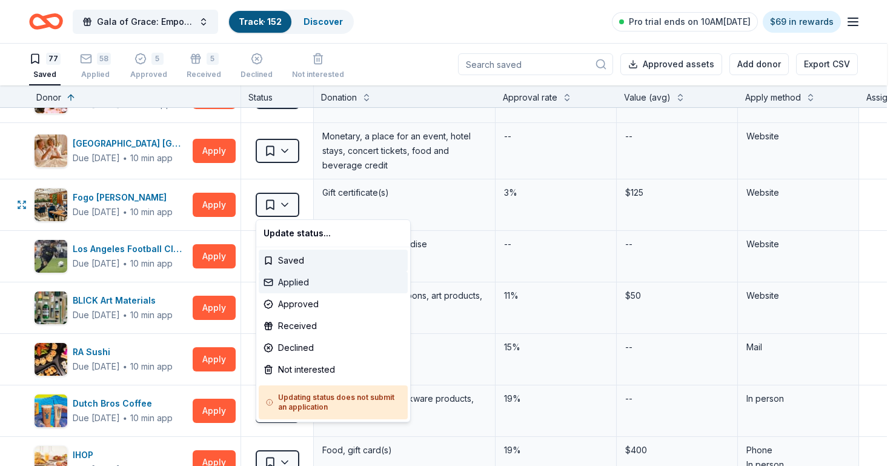
click at [320, 283] on div "Applied" at bounding box center [333, 283] width 149 height 22
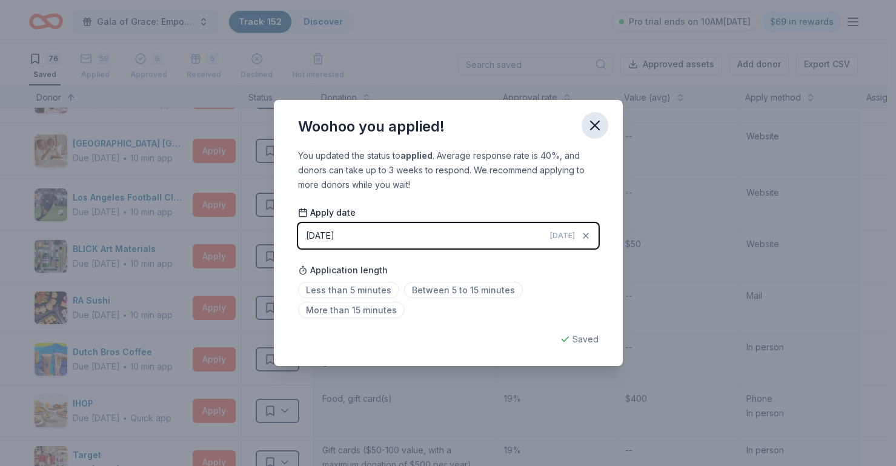
click at [594, 125] on icon "button" at bounding box center [595, 125] width 8 height 8
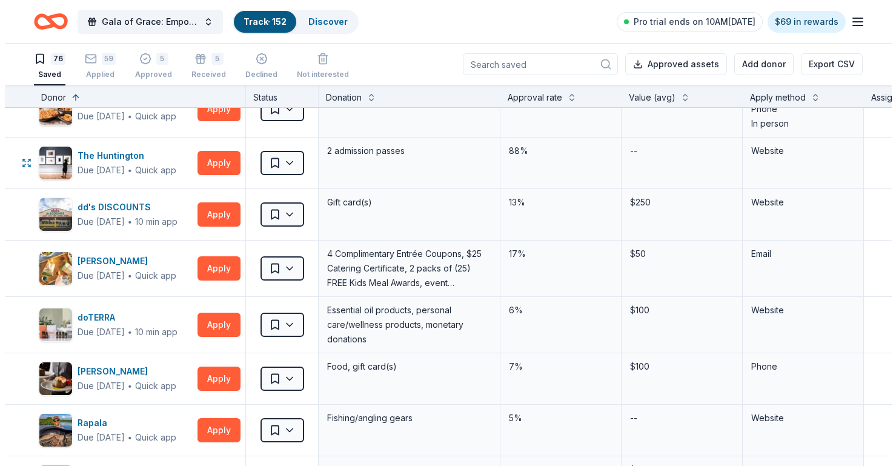
scroll to position [1030, 0]
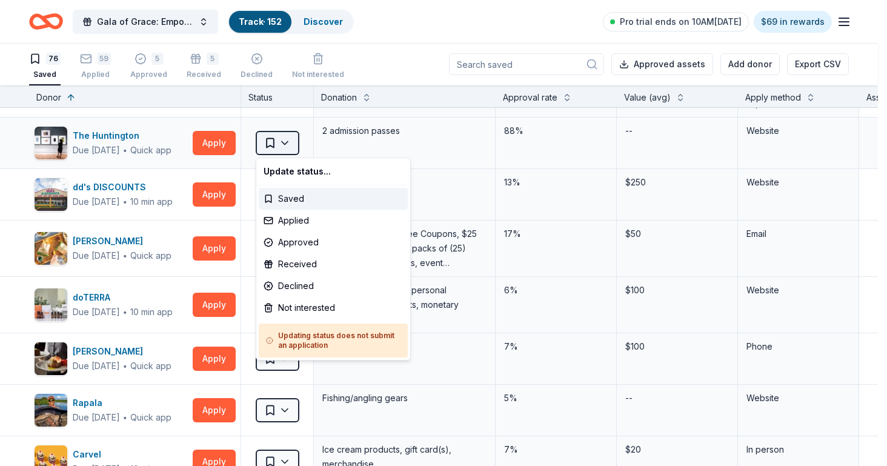
click at [275, 149] on html "Gala of Grace: Empowering Futures for El Porvenir Track · 152 Discover Pro tria…" at bounding box center [443, 232] width 887 height 466
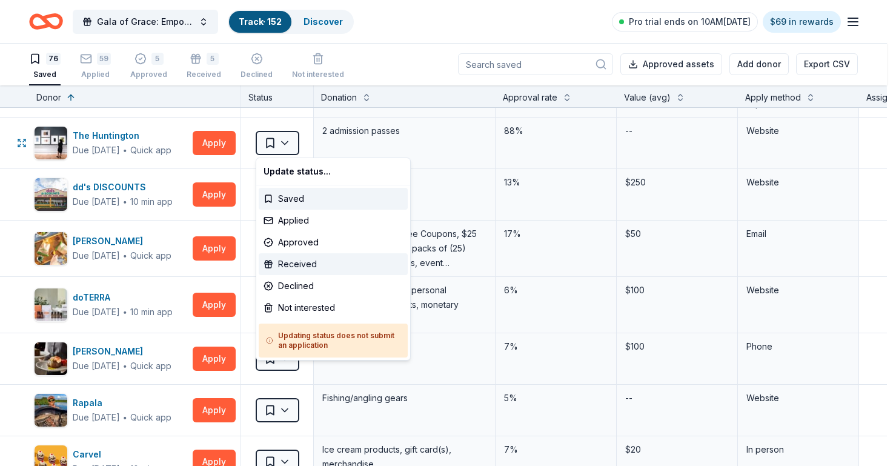
click at [318, 259] on div "Received" at bounding box center [333, 264] width 149 height 22
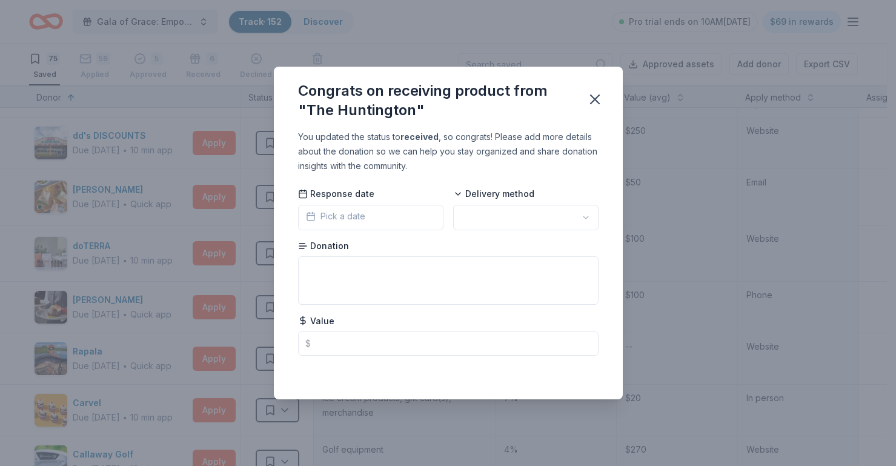
click at [565, 215] on html "Gala of Grace: Empowering Futures for El Porvenir Track · 152 Discover Pro tria…" at bounding box center [448, 232] width 896 height 466
click at [595, 101] on icon "button" at bounding box center [595, 99] width 17 height 17
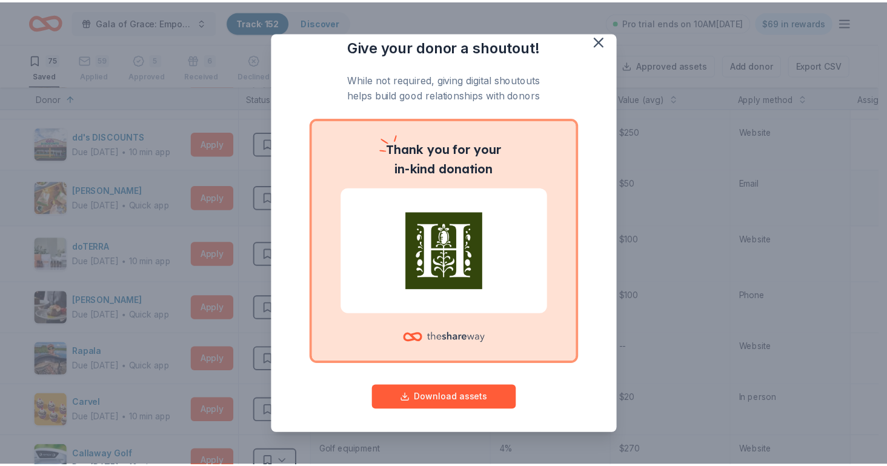
scroll to position [13, 0]
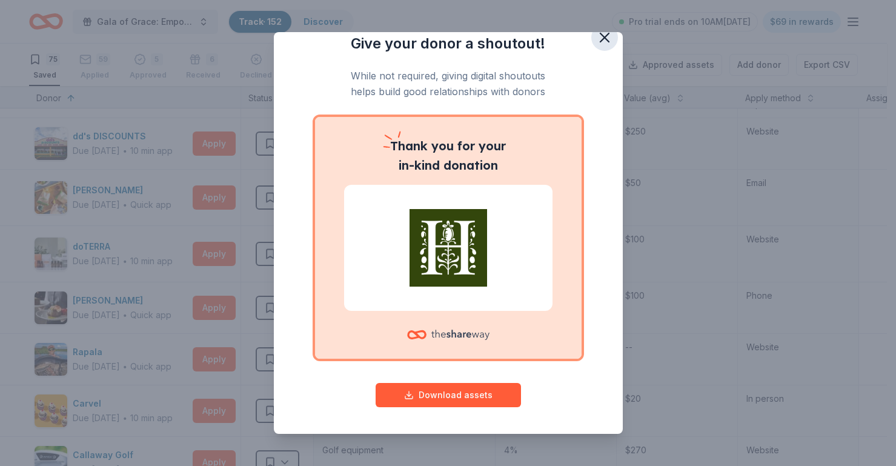
click at [601, 39] on icon "button" at bounding box center [604, 37] width 17 height 17
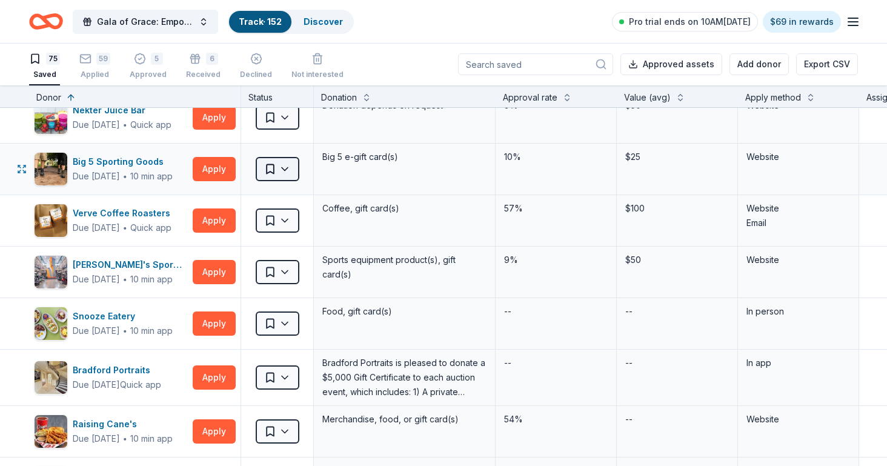
scroll to position [3455, 0]
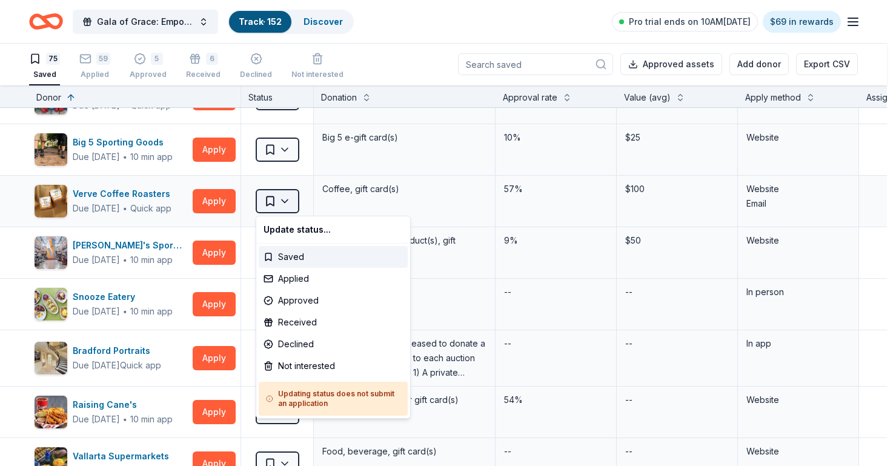
click at [275, 206] on html "Gala of Grace: Empowering Futures for El Porvenir Track · 152 Discover Pro tria…" at bounding box center [448, 232] width 896 height 466
click at [333, 199] on html "Gala of Grace: Empowering Futures for El Porvenir Track · 152 Discover Pro tria…" at bounding box center [448, 232] width 896 height 466
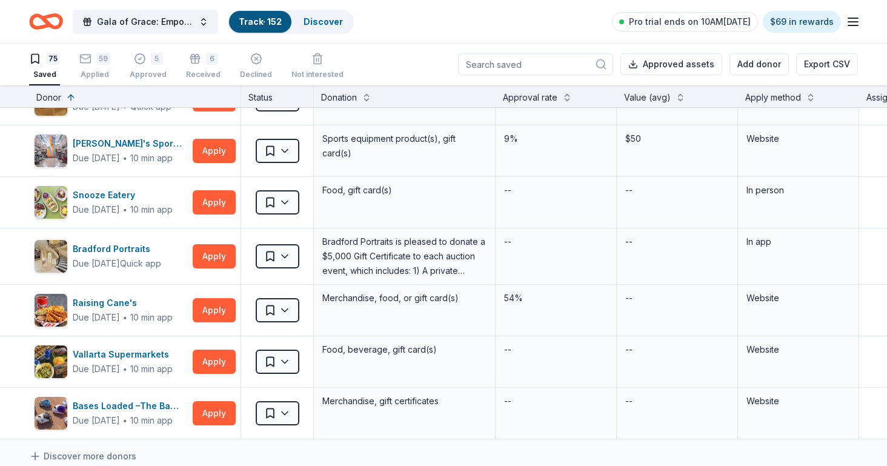
scroll to position [3576, 0]
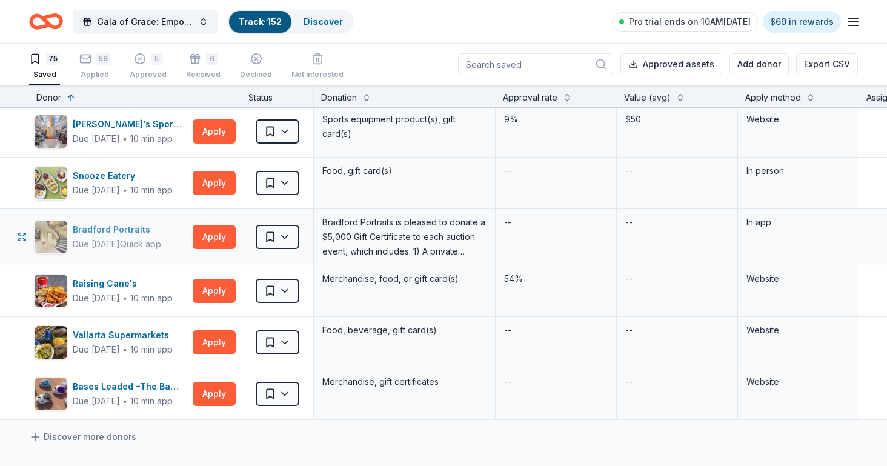
click at [128, 235] on div "Bradford Portraits" at bounding box center [117, 229] width 88 height 15
click at [96, 278] on div "Raising Cane's" at bounding box center [123, 283] width 100 height 15
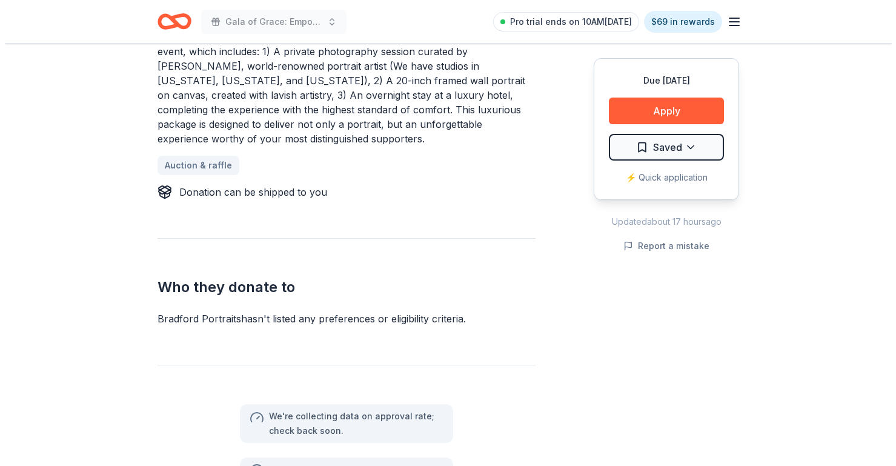
scroll to position [584, 0]
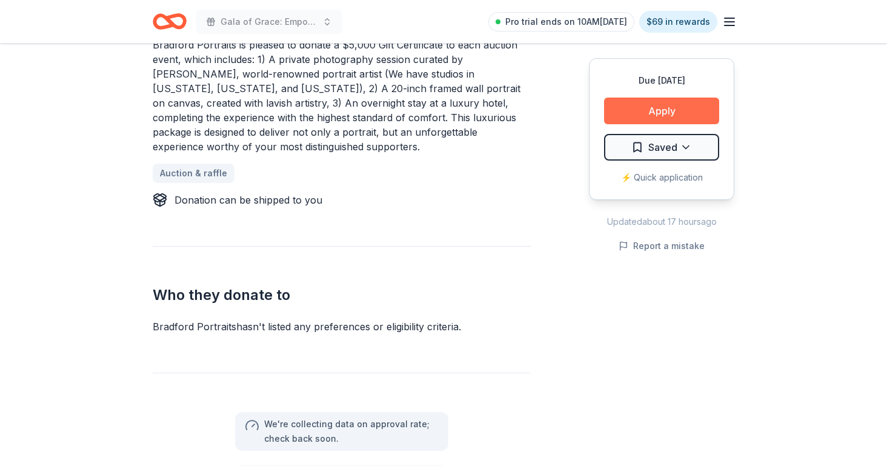
click at [635, 112] on button "Apply" at bounding box center [661, 111] width 115 height 27
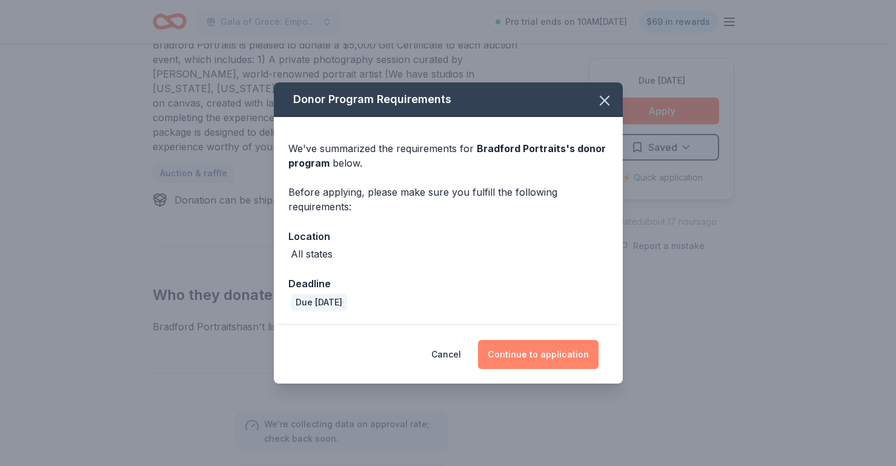
click at [559, 352] on button "Continue to application" at bounding box center [538, 354] width 121 height 29
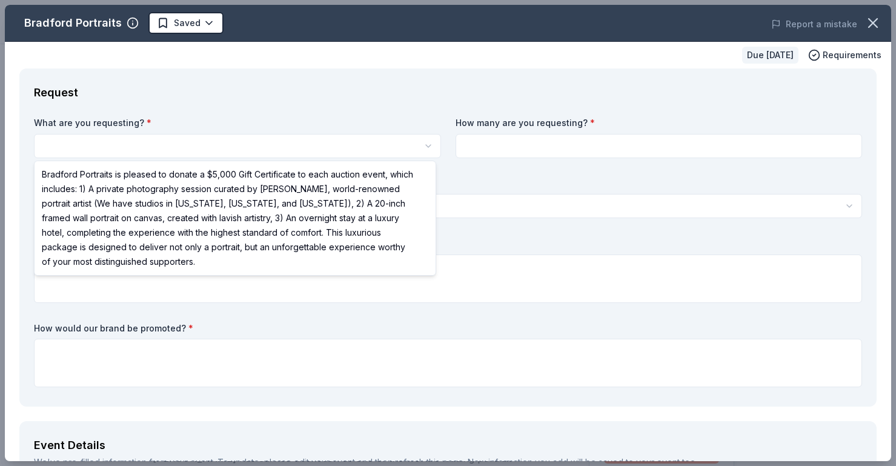
scroll to position [0, 0]
click at [286, 153] on html "Gala of Grace: Empowering Futures for El Porvenir Pro trial ends on 10AM[DATE] …" at bounding box center [448, 233] width 896 height 466
select select "Bradford Portraits is pleased to donate a $5,000 Gift Certificate to each aucti…"
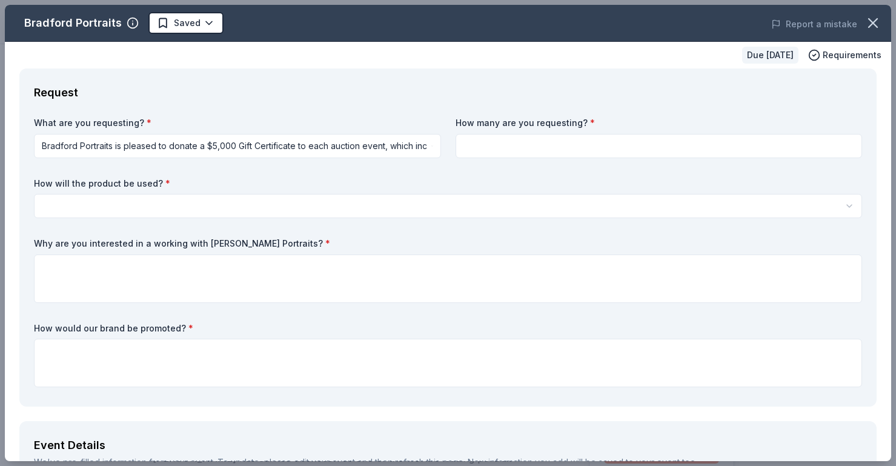
click at [485, 148] on input at bounding box center [659, 146] width 407 height 24
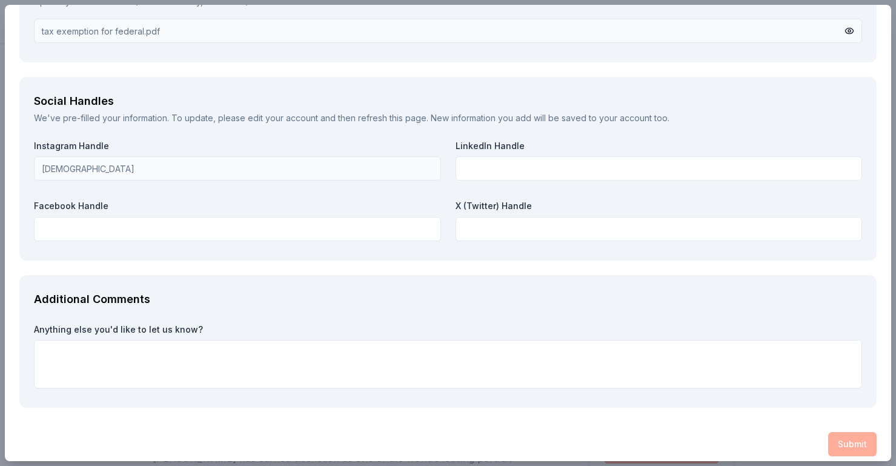
scroll to position [1667, 0]
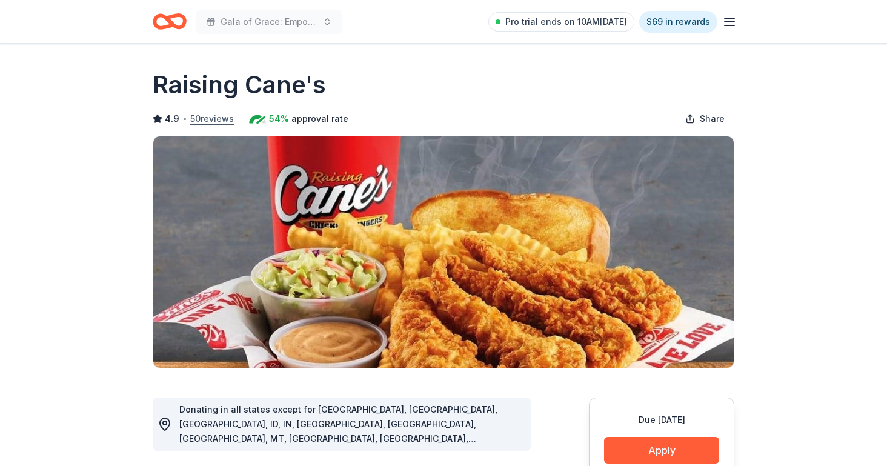
click at [214, 115] on button "50 reviews" at bounding box center [212, 119] width 44 height 15
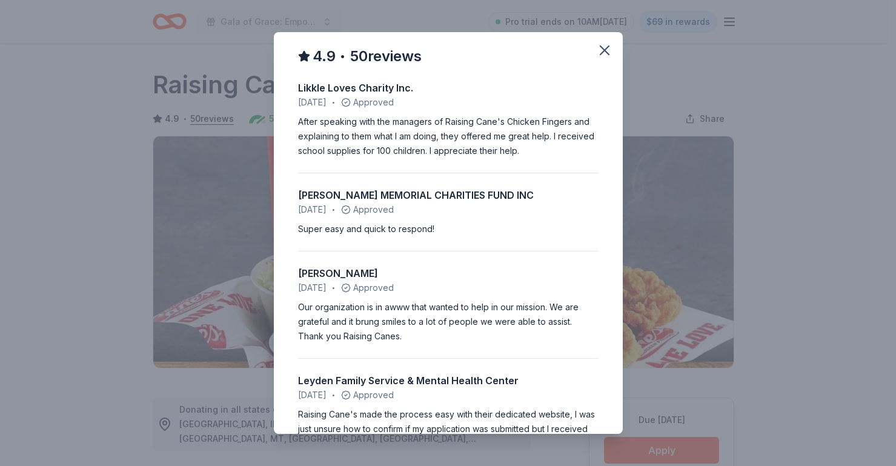
click at [779, 59] on div "4.9 • 50 reviews Likkle Loves Charity Inc. August 2025 • Approved After speakin…" at bounding box center [448, 233] width 896 height 466
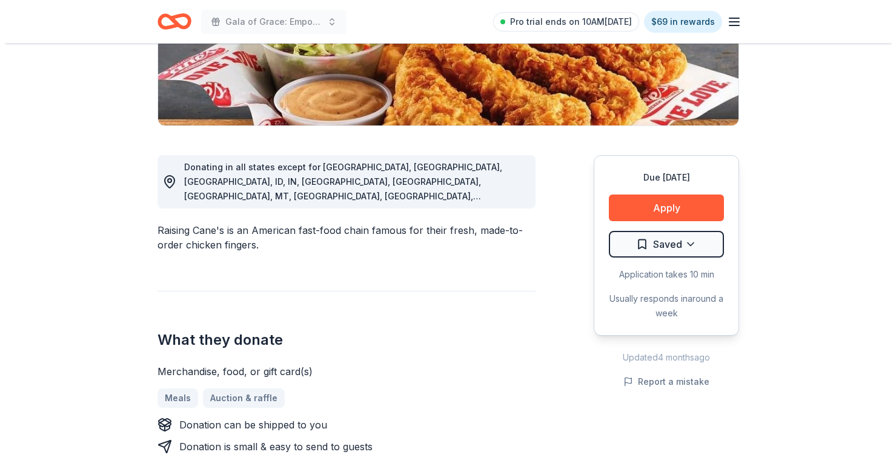
scroll to position [303, 0]
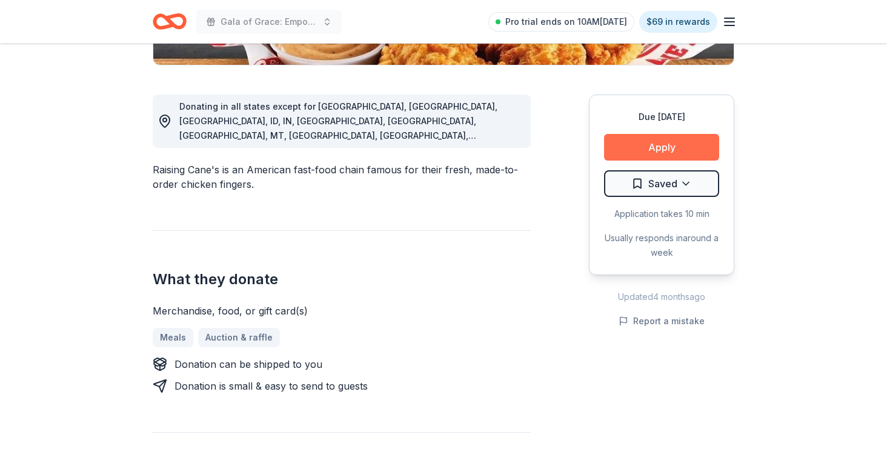
click at [705, 153] on button "Apply" at bounding box center [661, 147] width 115 height 27
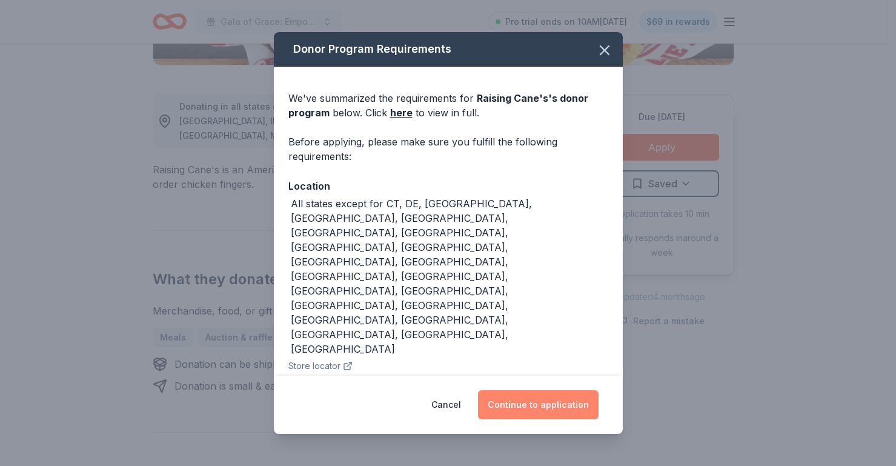
click at [566, 408] on button "Continue to application" at bounding box center [538, 404] width 121 height 29
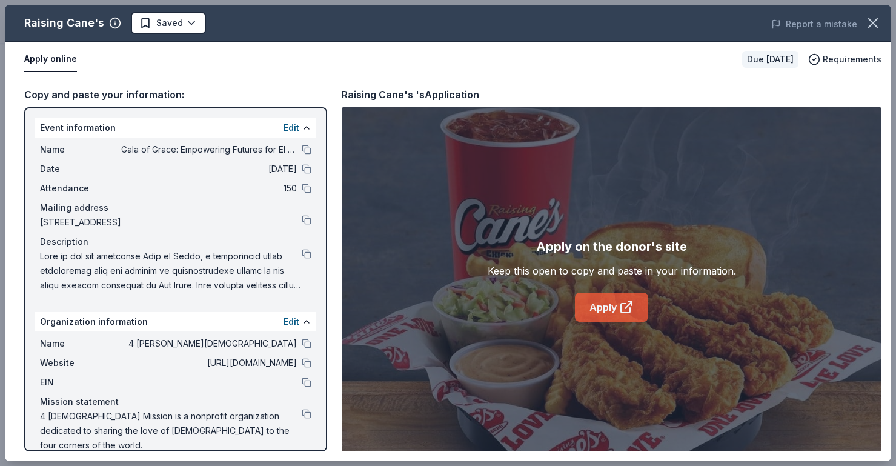
click at [629, 312] on icon at bounding box center [626, 307] width 15 height 15
